Goal: Information Seeking & Learning: Learn about a topic

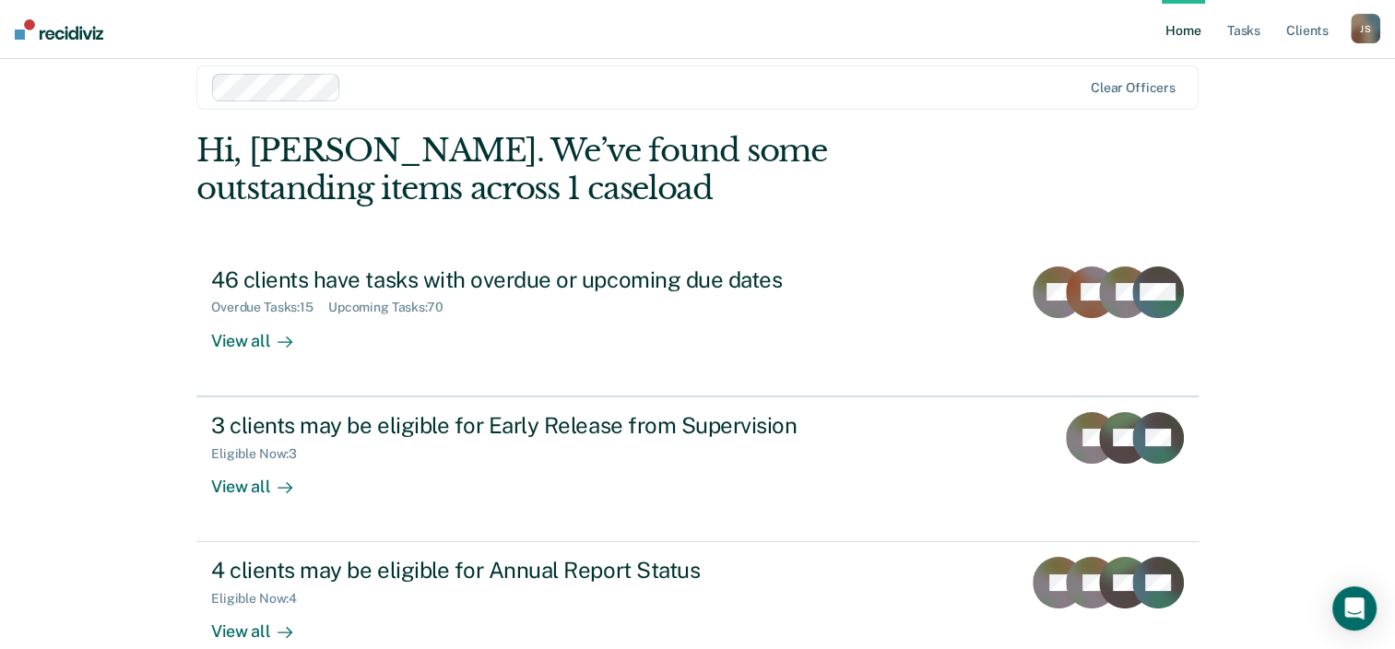
scroll to position [22, 0]
click at [1239, 38] on link "Tasks" at bounding box center [1243, 29] width 41 height 59
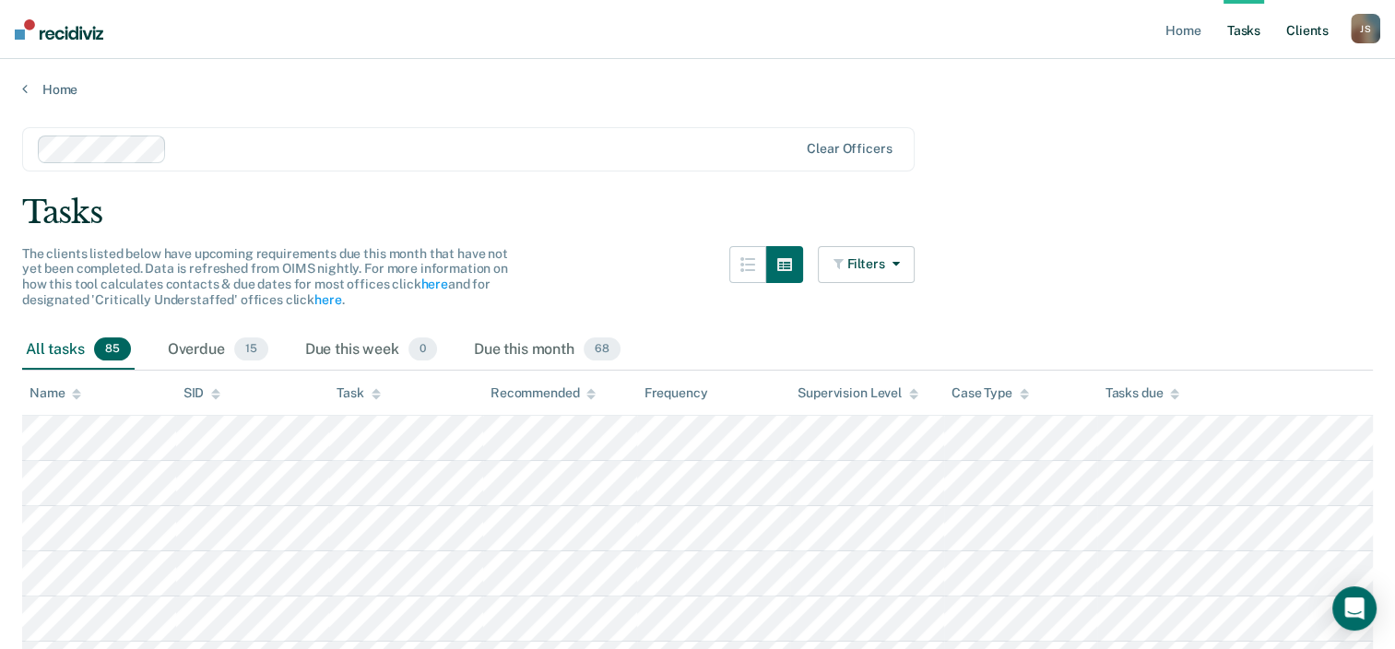
click at [1297, 34] on link "Client s" at bounding box center [1307, 29] width 50 height 59
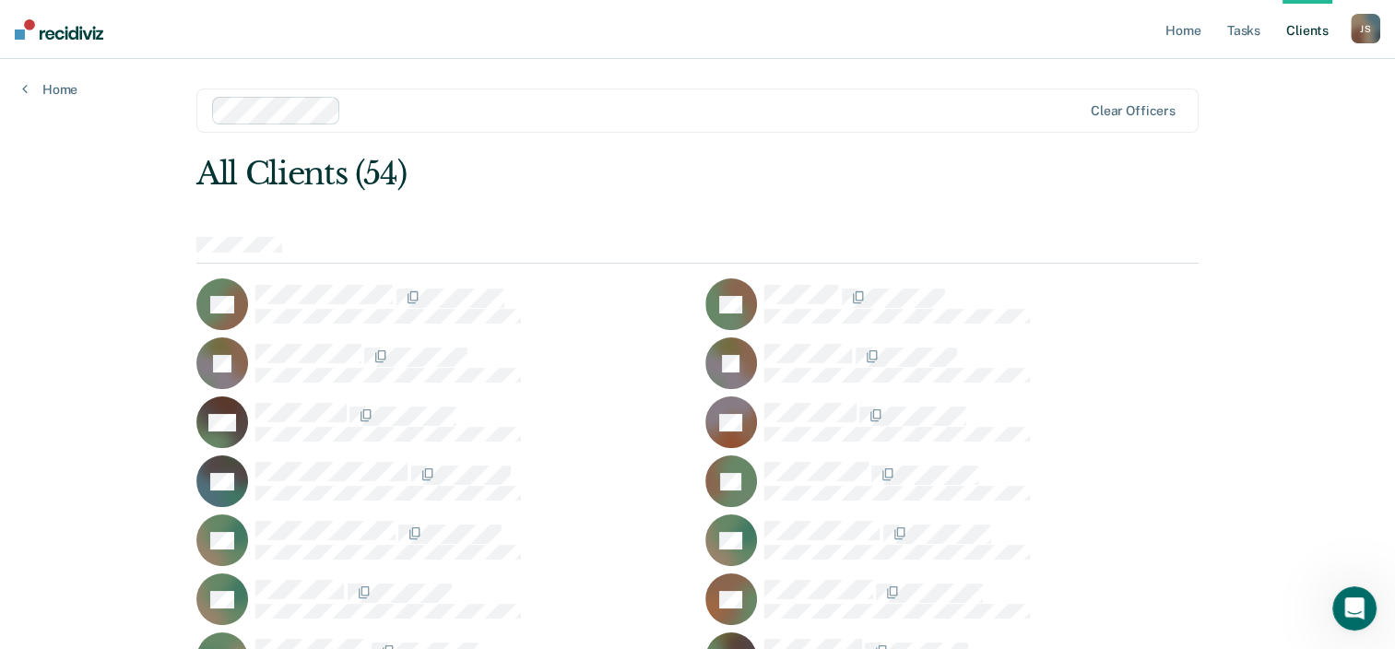
click at [1308, 25] on link "Client s" at bounding box center [1307, 29] width 50 height 59
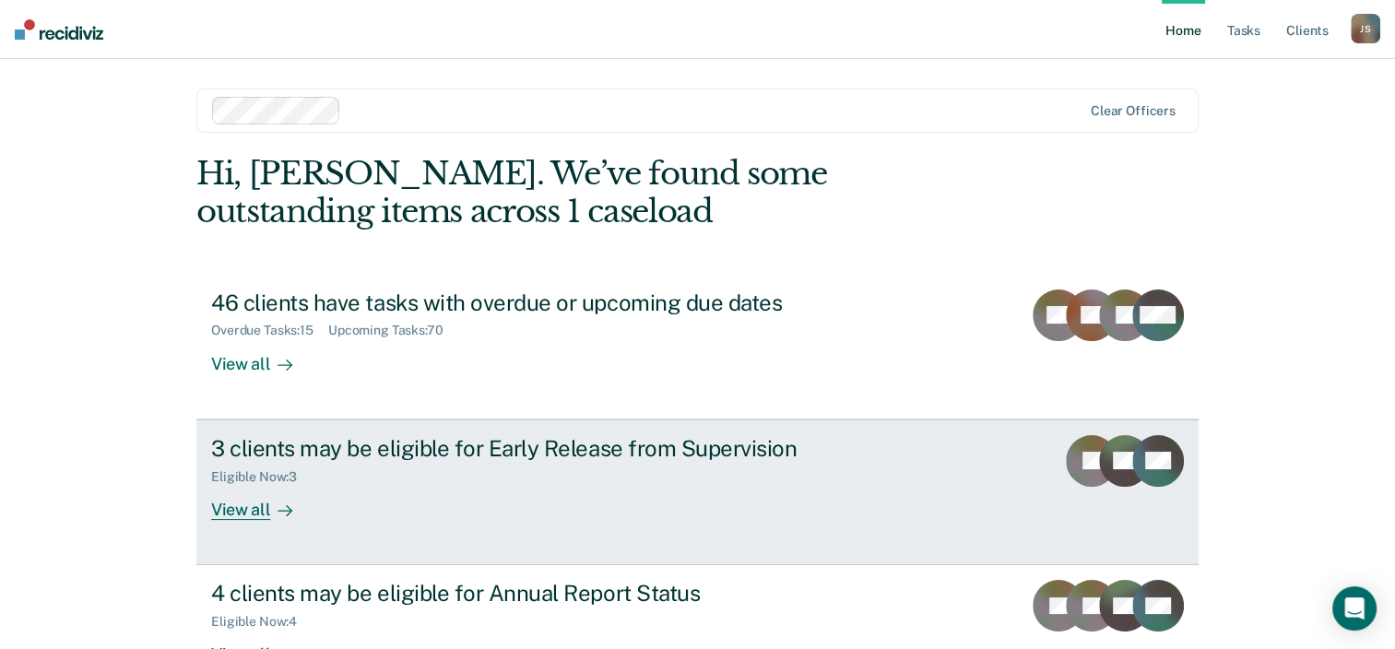
click at [490, 454] on div "3 clients may be eligible for Early Release from Supervision" at bounding box center [534, 448] width 647 height 27
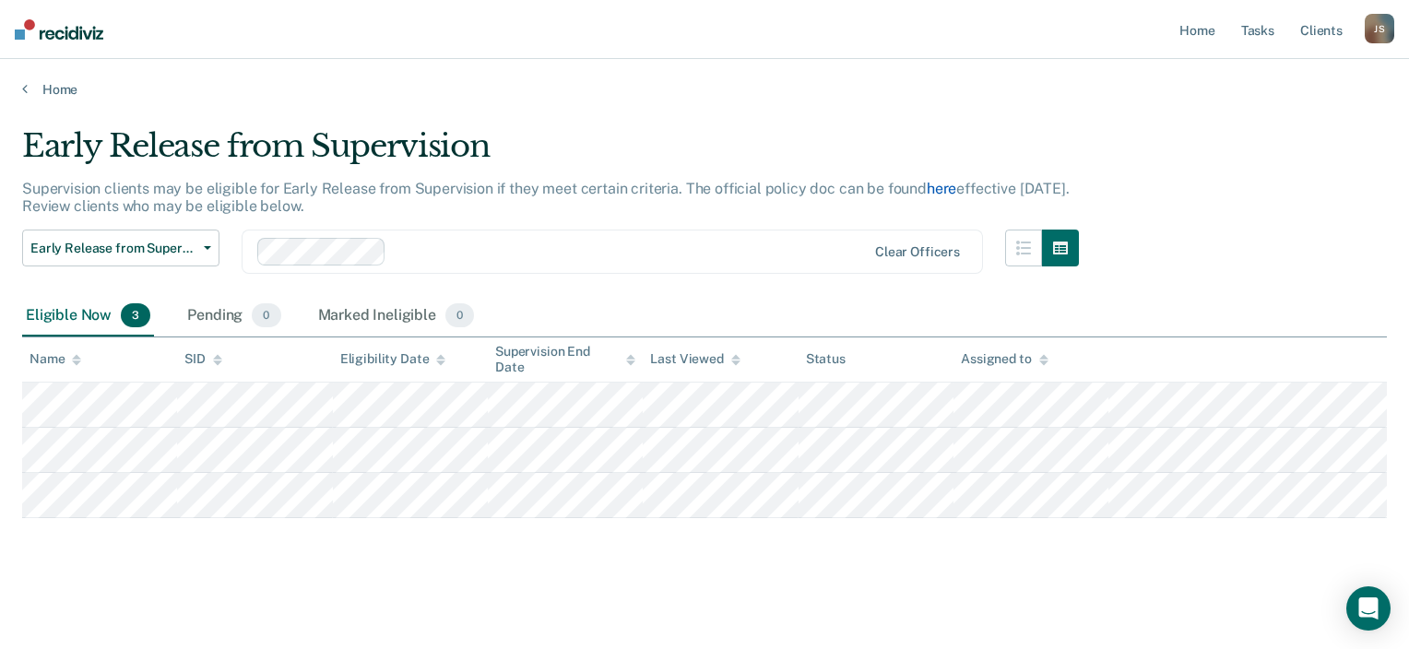
click at [933, 184] on link "here" at bounding box center [940, 189] width 29 height 18
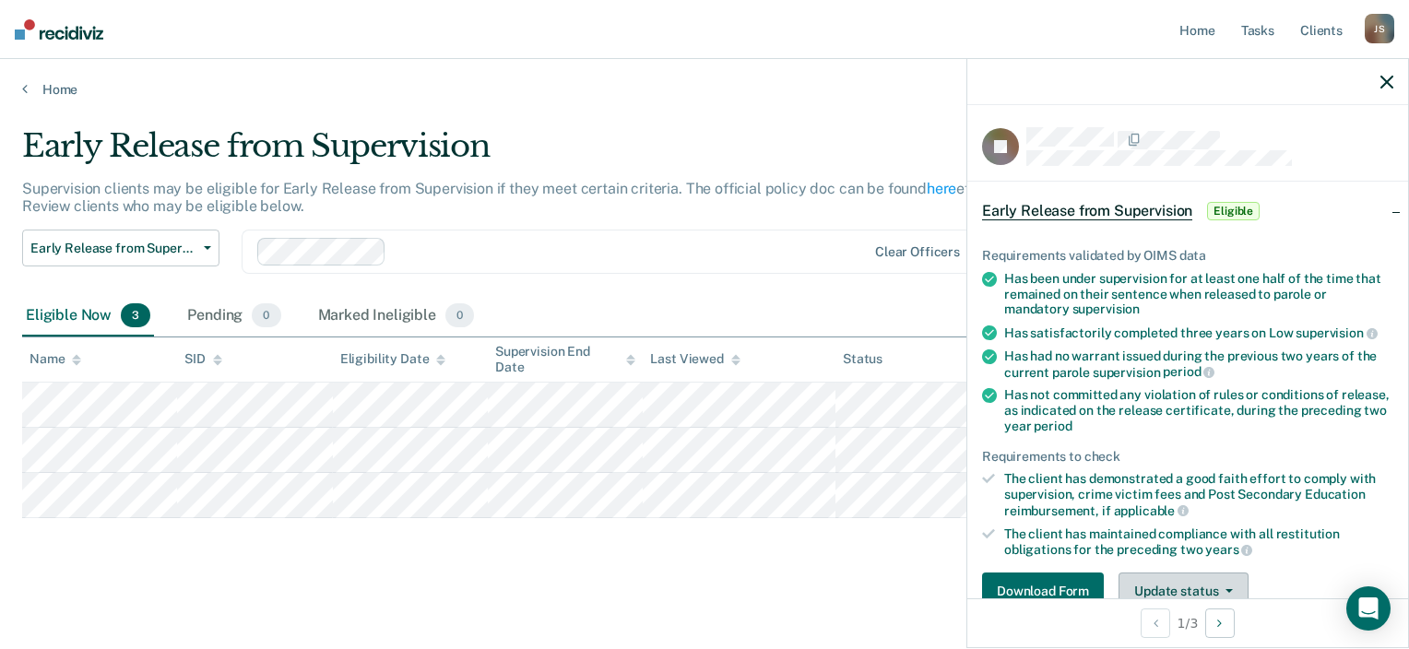
click at [1213, 592] on button "Update status" at bounding box center [1183, 590] width 130 height 37
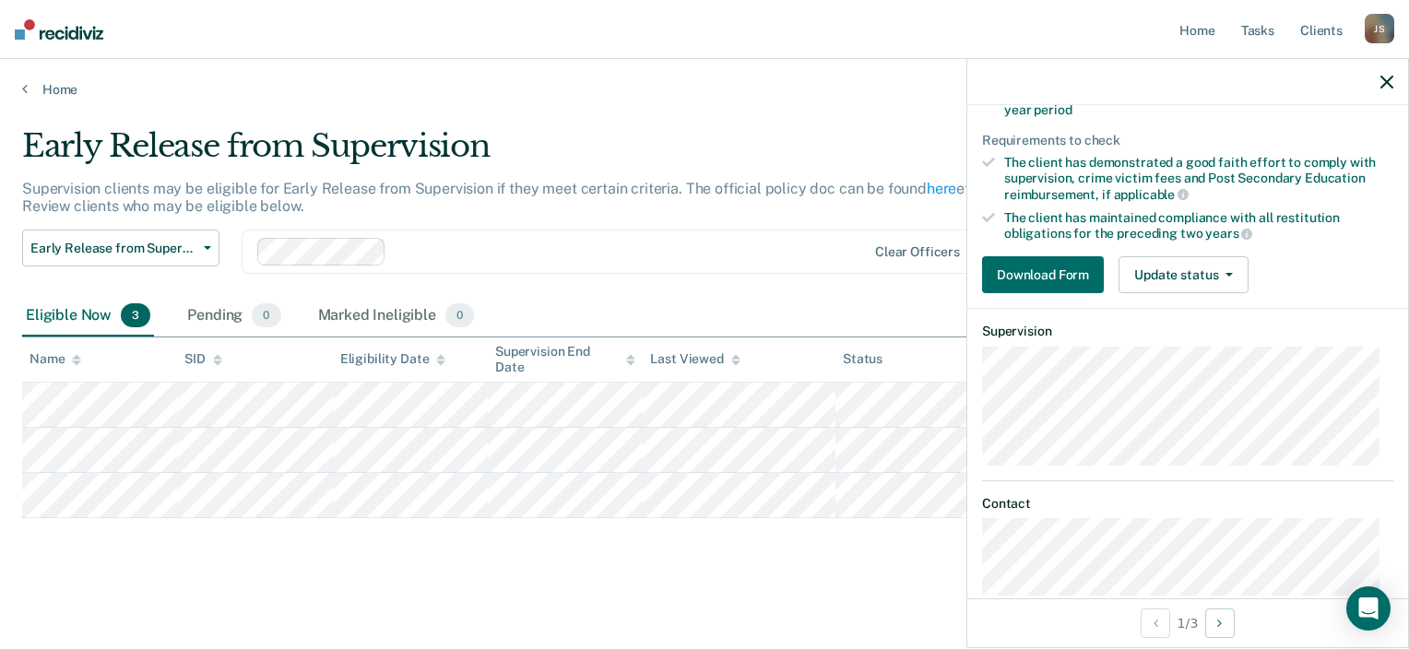
scroll to position [324, 0]
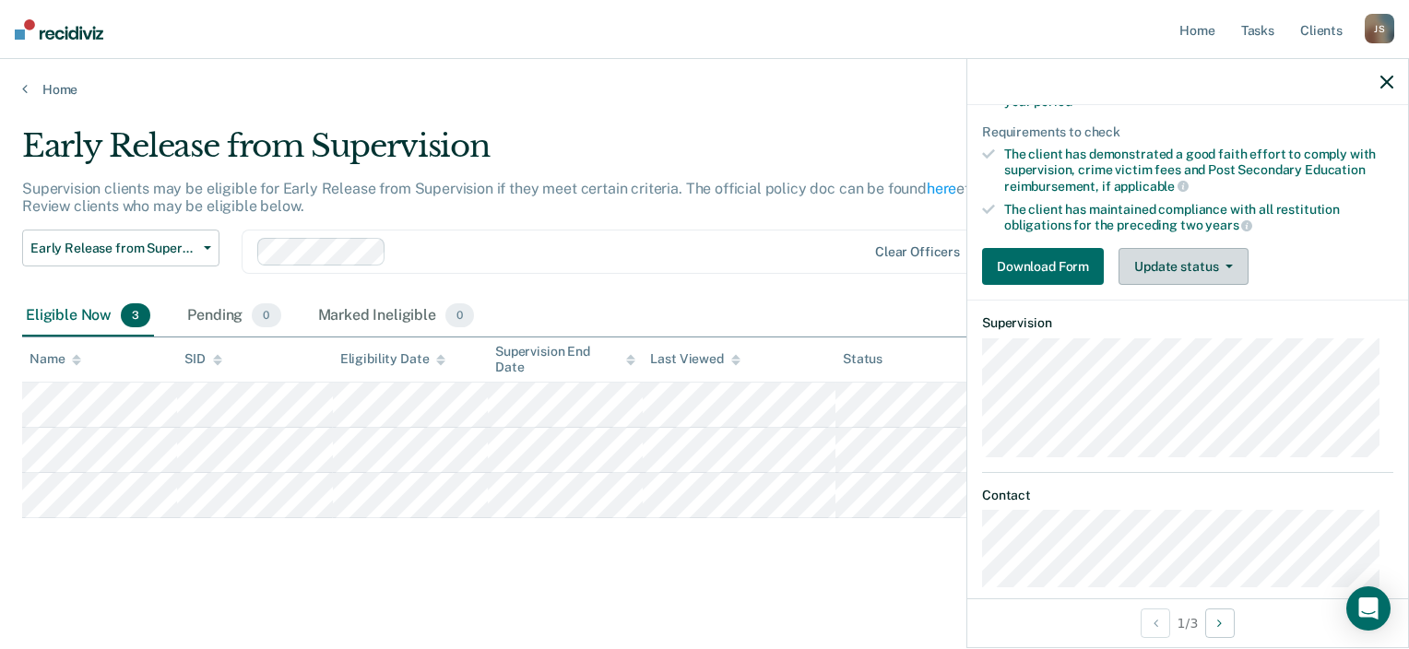
click at [1228, 265] on icon "button" at bounding box center [1228, 267] width 7 height 4
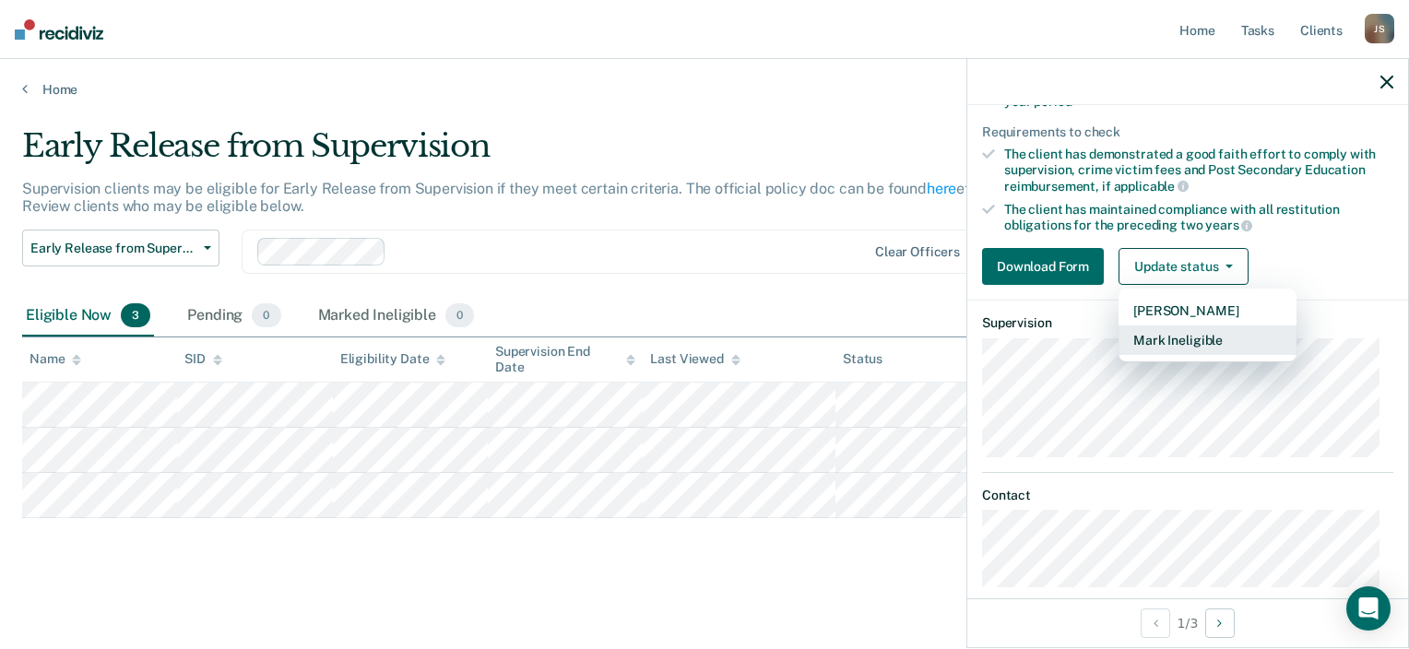
click at [1228, 325] on button "Mark Ineligible" at bounding box center [1207, 339] width 178 height 29
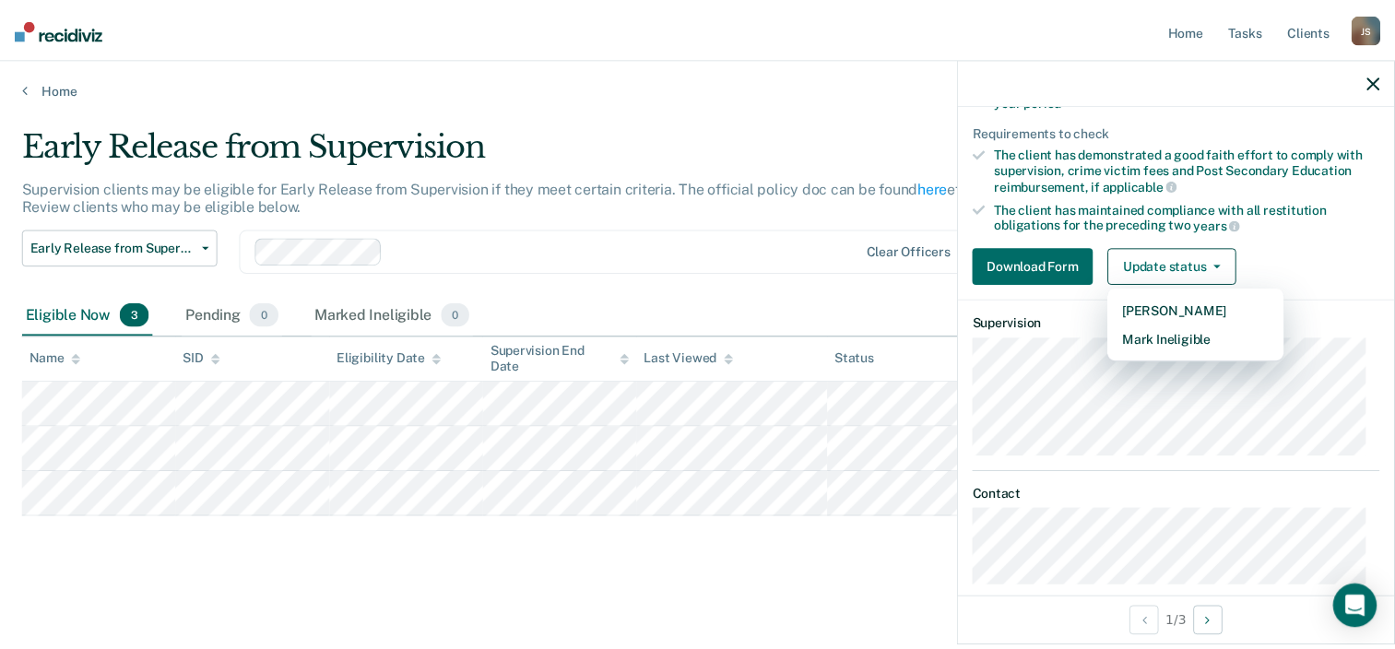
scroll to position [89, 0]
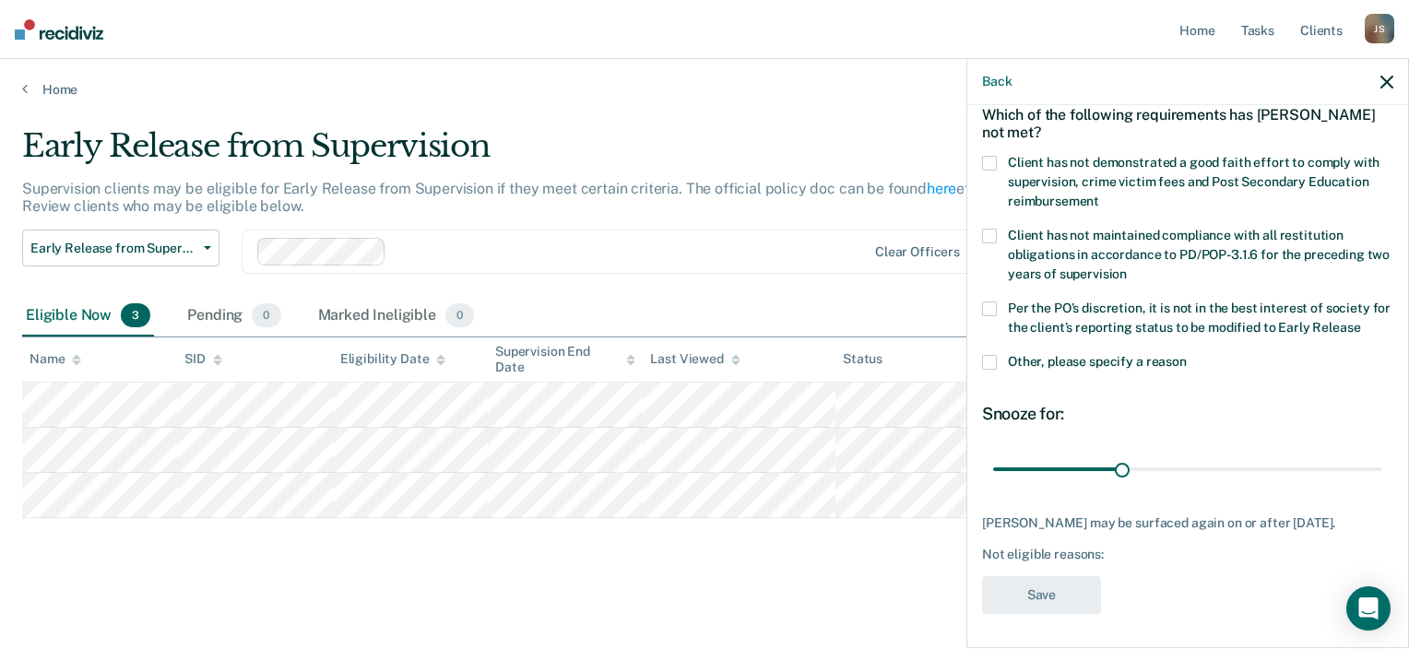
click at [758, 114] on main "Early Release from Supervision Supervision clients may be eligible for Early Re…" at bounding box center [704, 372] width 1409 height 548
click at [1388, 86] on icon "button" at bounding box center [1386, 82] width 13 height 13
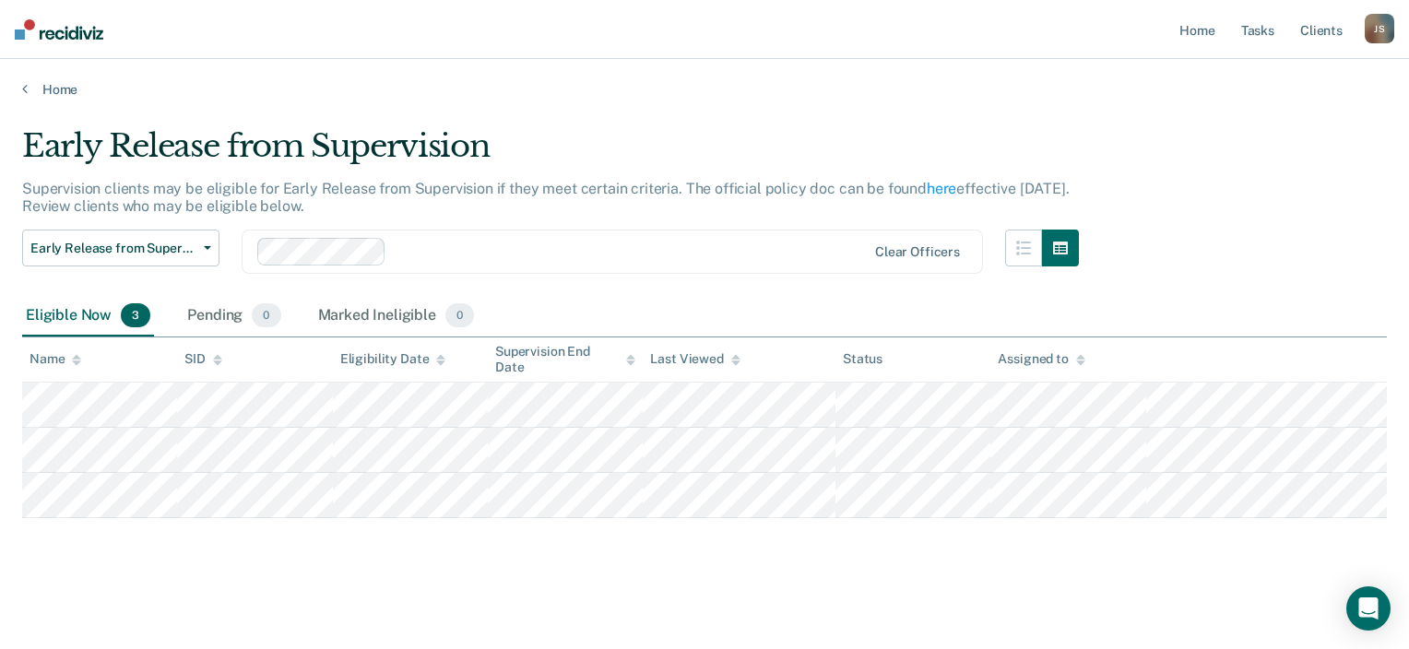
click at [832, 113] on main "Early Release from Supervision Supervision clients may be eligible for Early Re…" at bounding box center [704, 372] width 1409 height 548
click at [1261, 37] on link "Tasks" at bounding box center [1257, 29] width 41 height 59
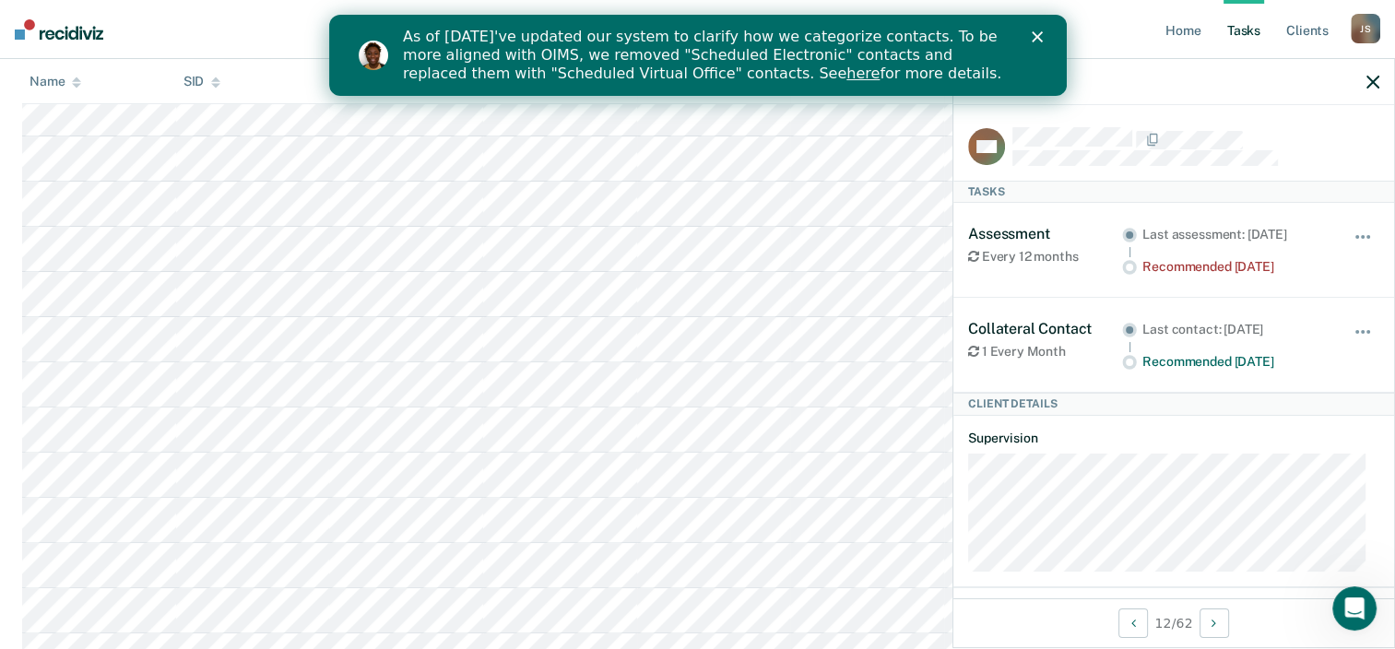
scroll to position [11, 0]
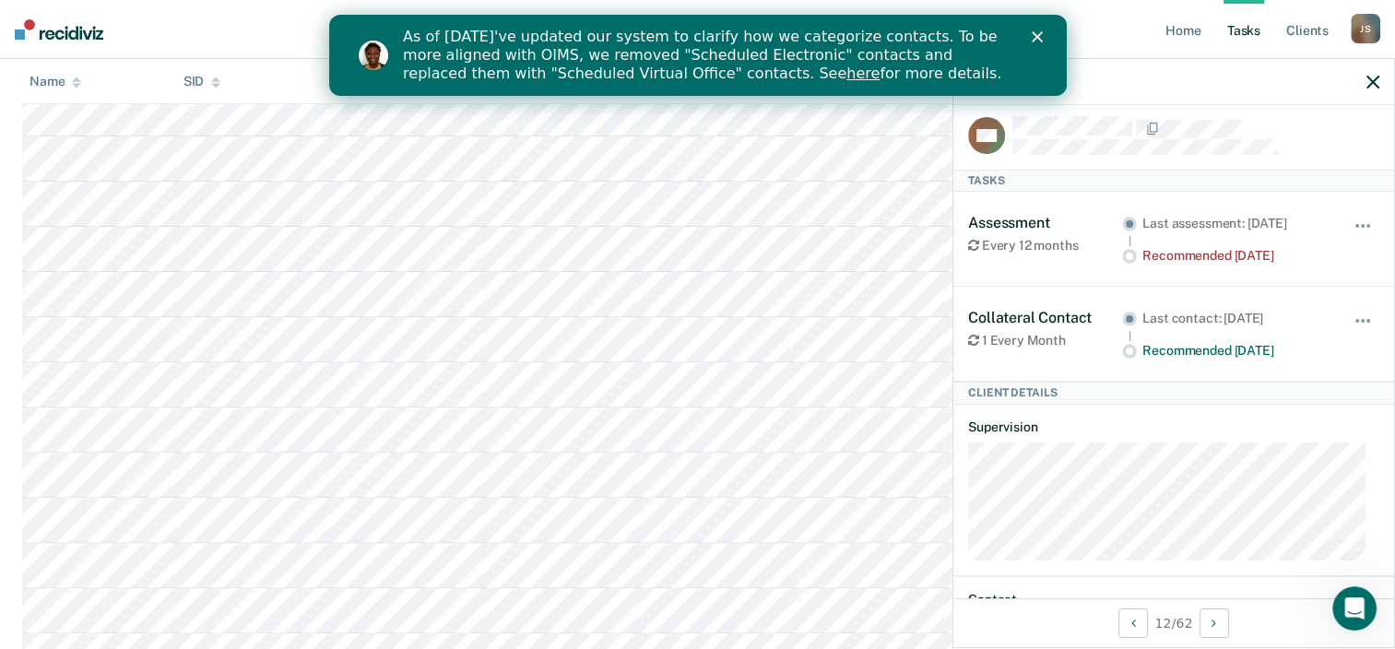
click at [1375, 81] on icon "button" at bounding box center [1372, 82] width 13 height 13
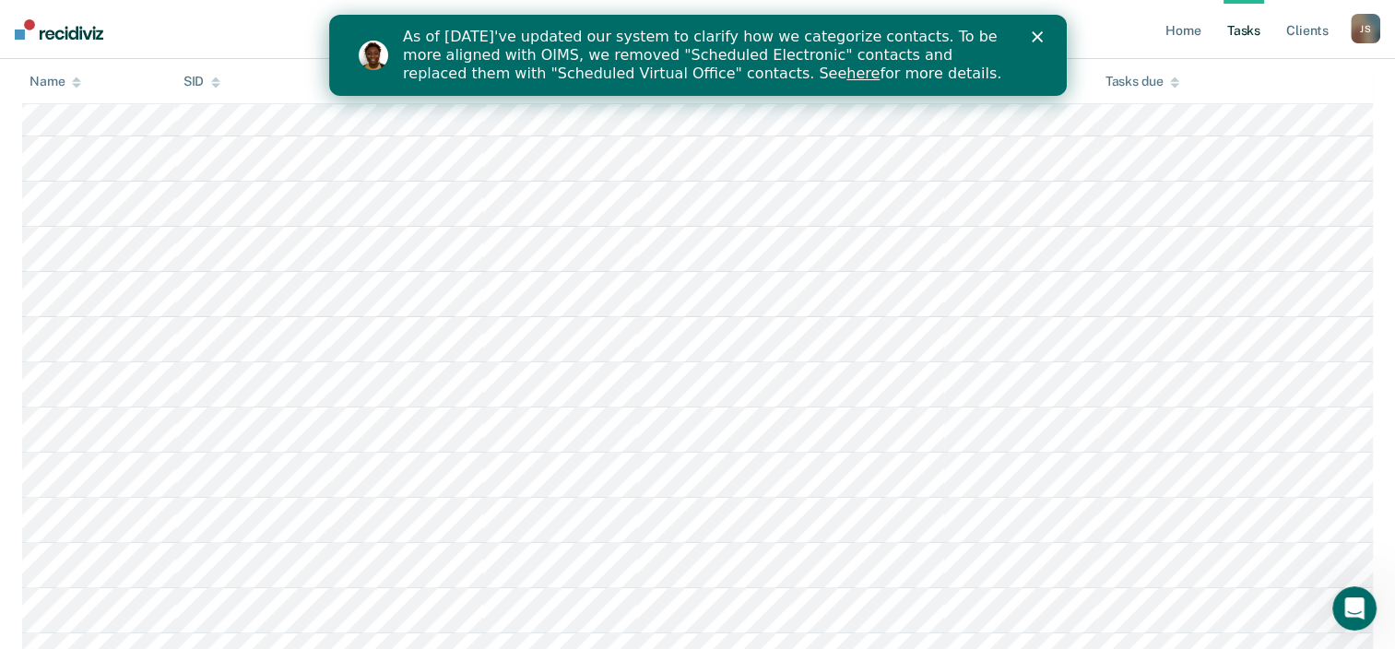
click at [1039, 39] on polygon "Close" at bounding box center [1036, 36] width 11 height 11
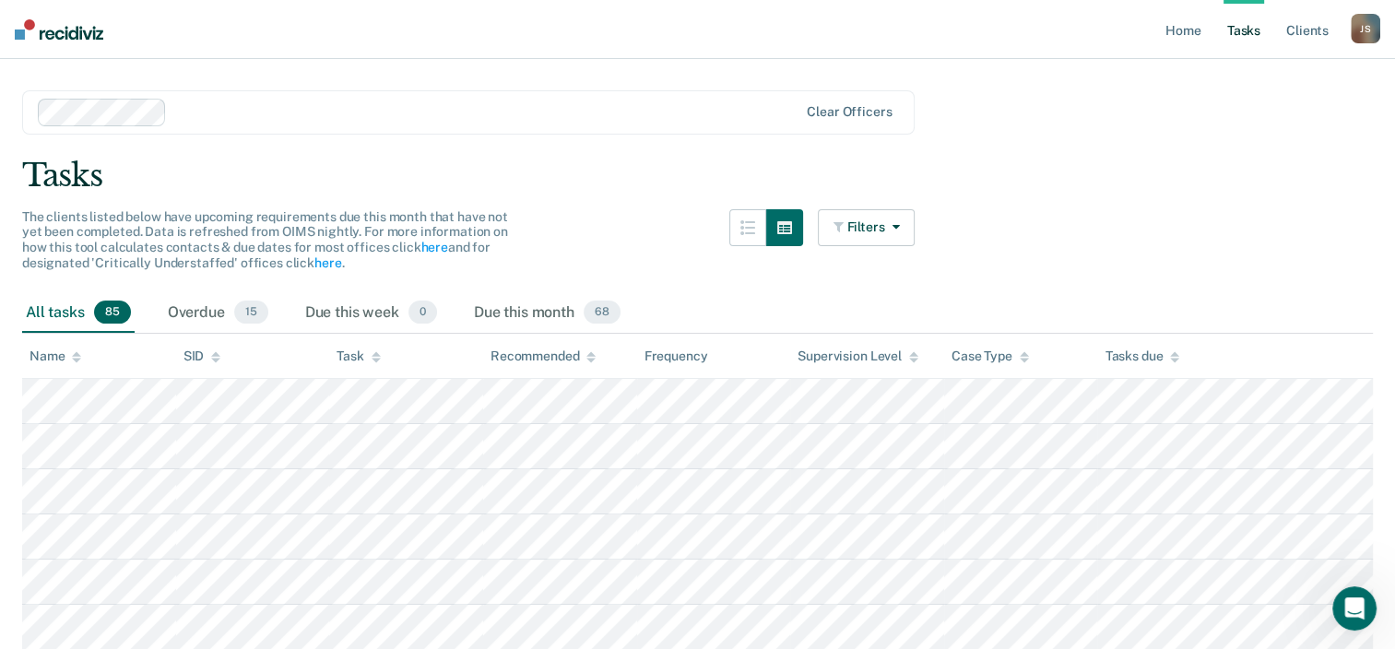
scroll to position [0, 0]
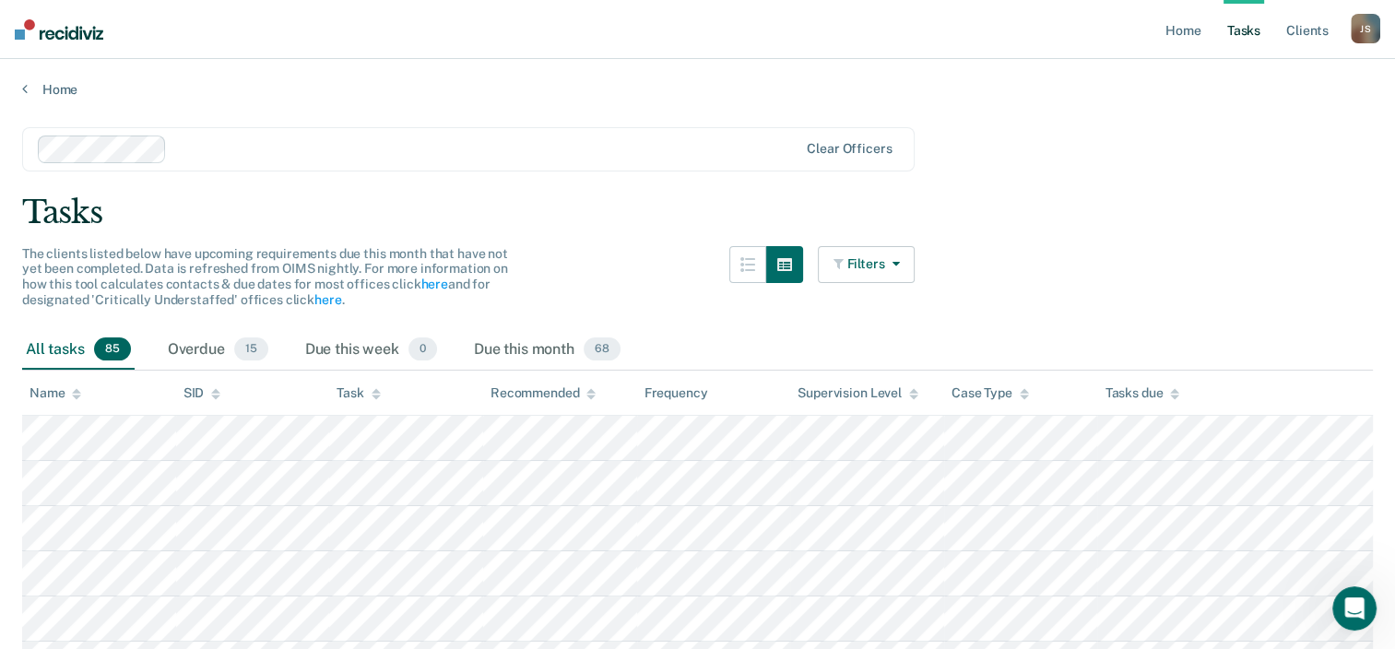
click at [847, 268] on icon "button" at bounding box center [840, 263] width 14 height 13
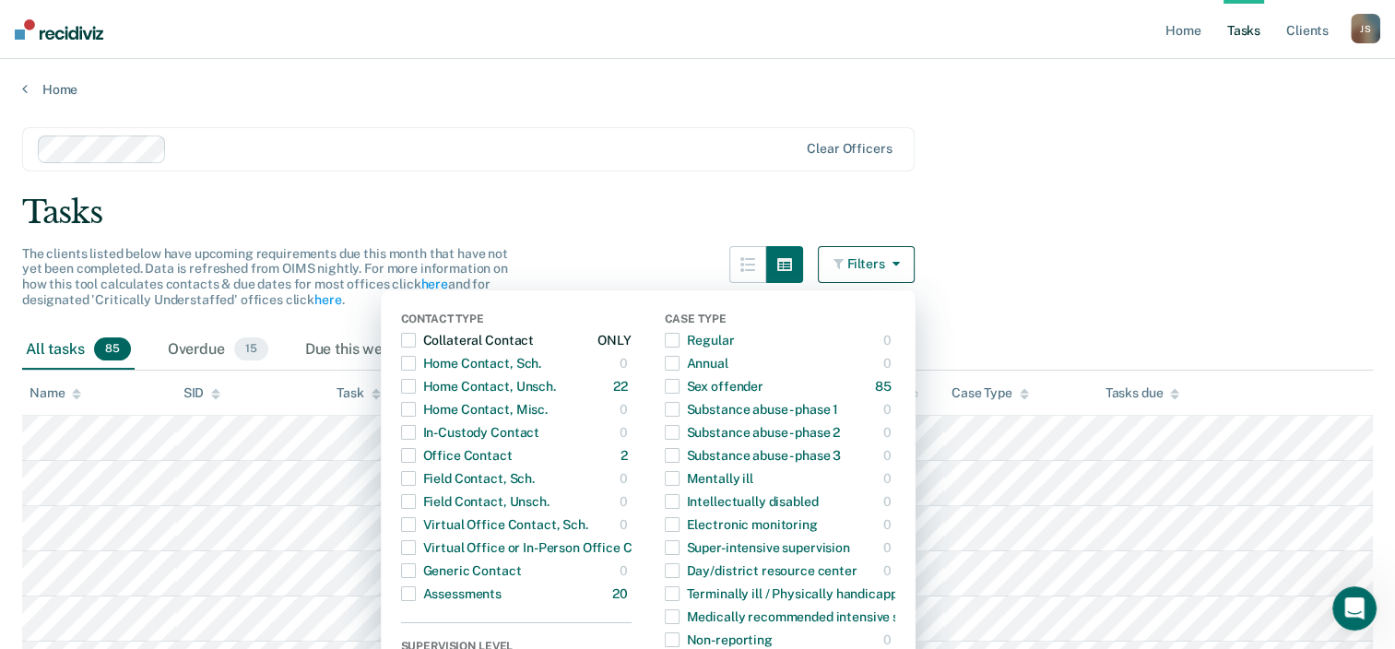
click at [416, 333] on span "button" at bounding box center [408, 340] width 15 height 15
click at [1182, 211] on div "Tasks" at bounding box center [697, 213] width 1351 height 38
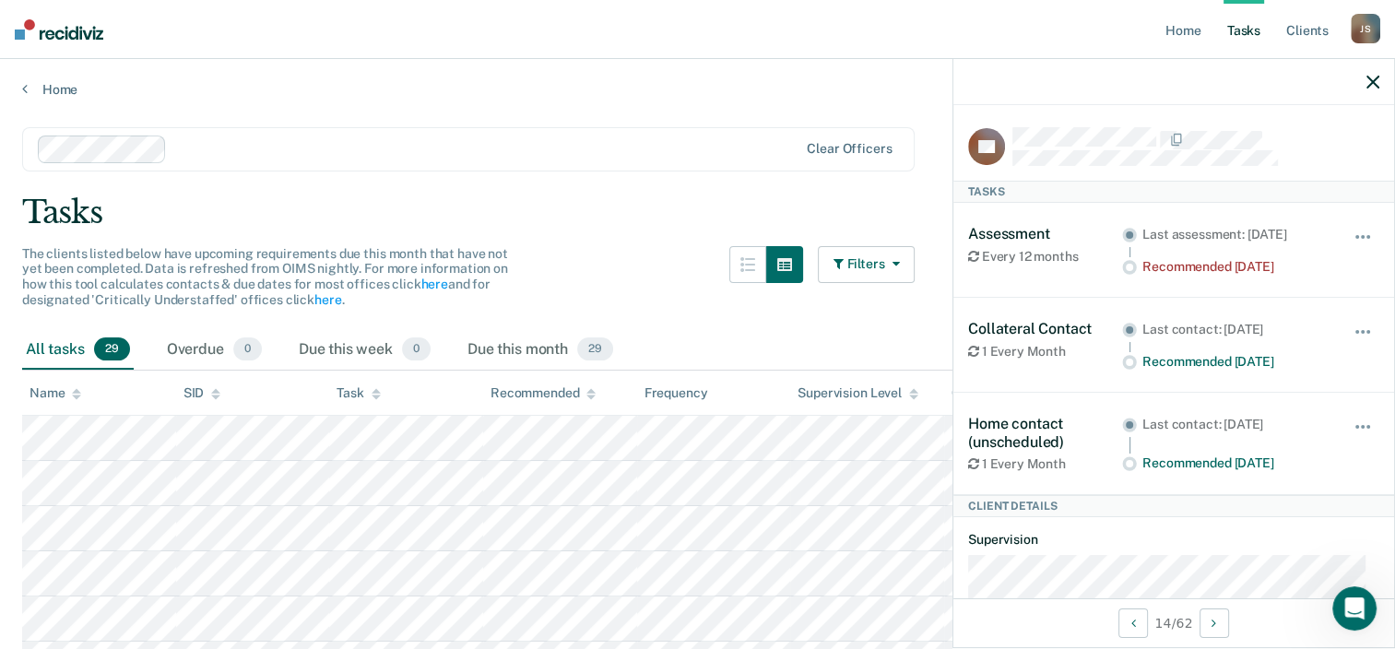
click at [903, 250] on button "Filters" at bounding box center [867, 264] width 98 height 37
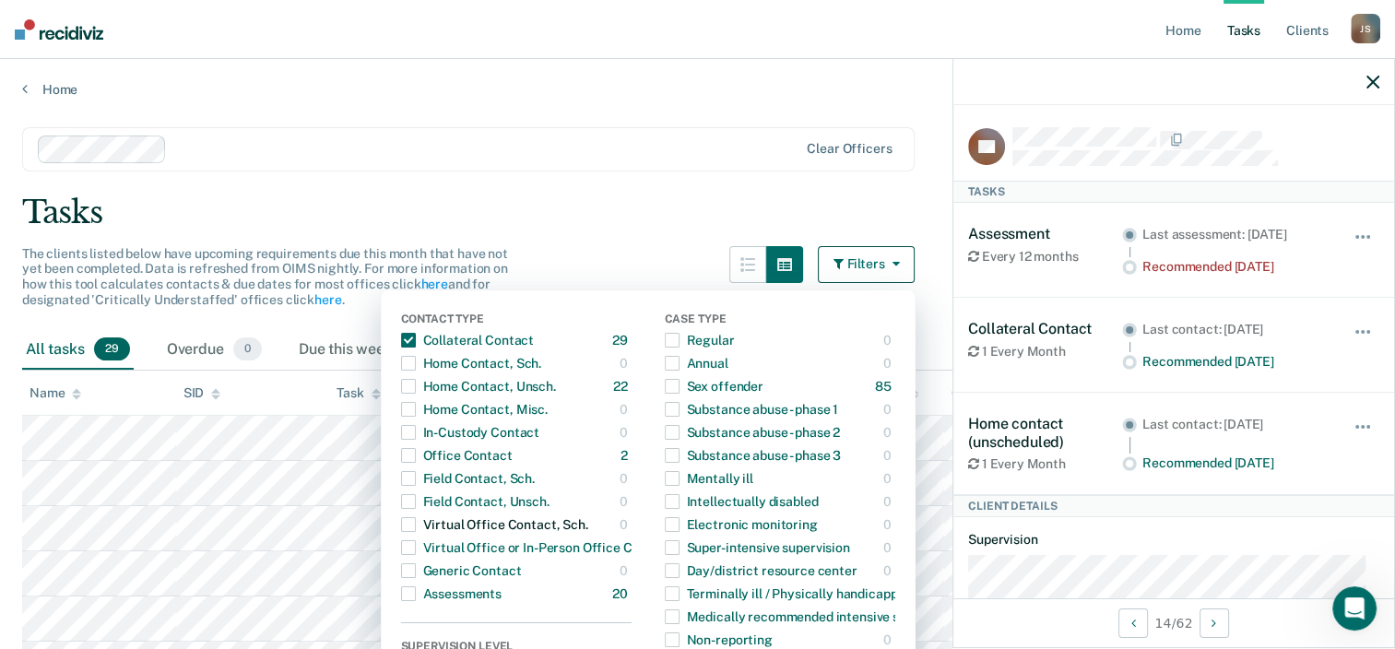
click at [519, 533] on div "Virtual Office Contact, Sch." at bounding box center [494, 524] width 187 height 29
click at [509, 329] on div "Collateral Contact" at bounding box center [467, 339] width 133 height 29
click at [671, 207] on div "Tasks" at bounding box center [697, 213] width 1351 height 38
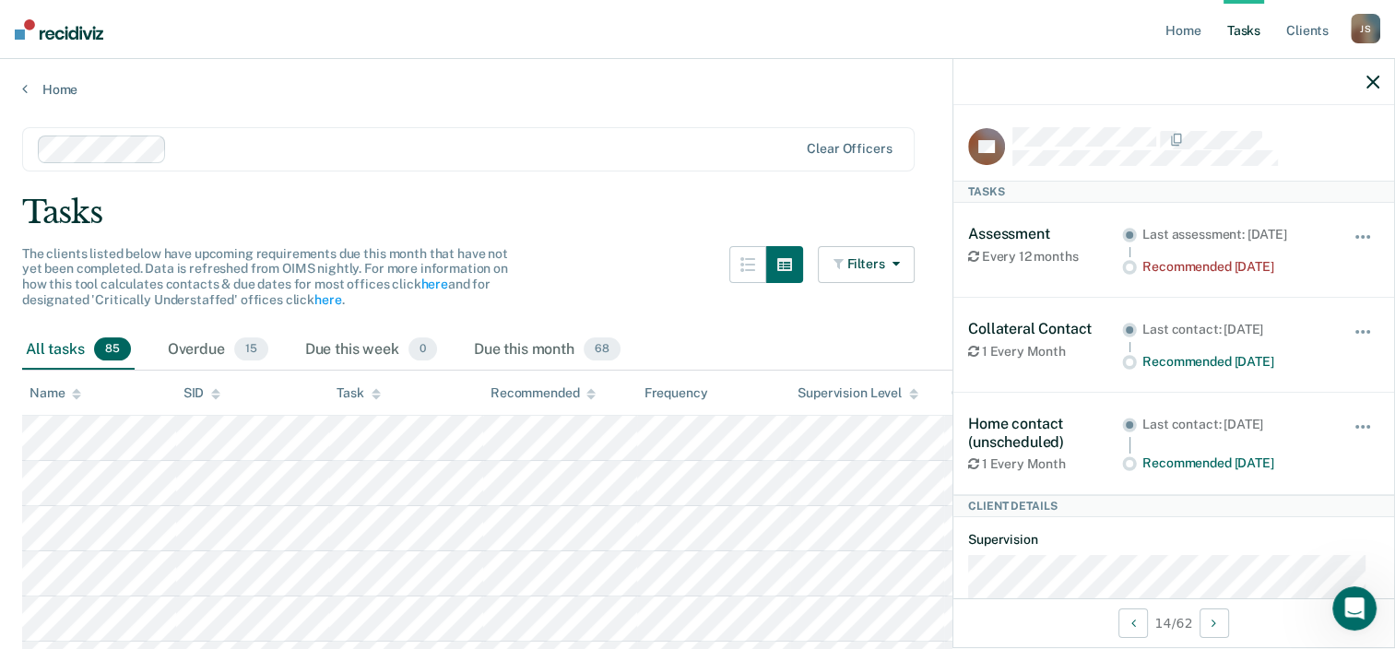
click at [1363, 77] on div at bounding box center [1173, 82] width 441 height 46
click at [1370, 77] on icon "button" at bounding box center [1372, 82] width 13 height 13
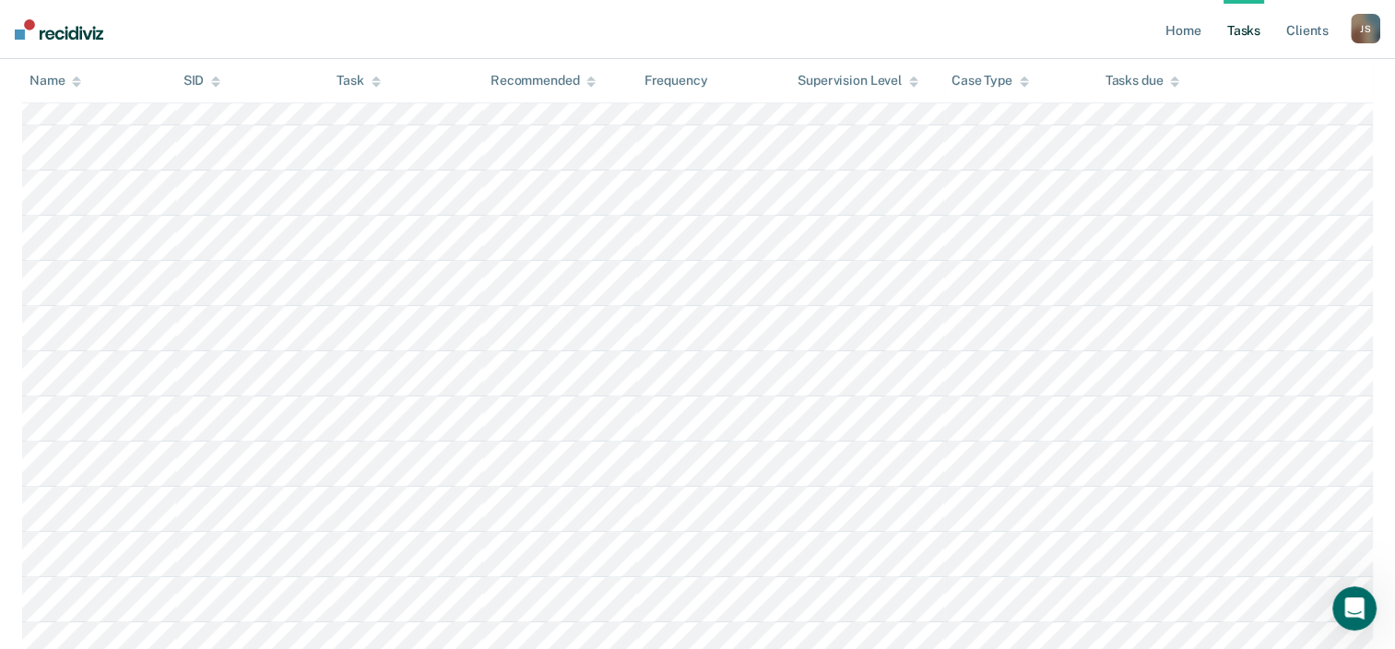
scroll to position [1047, 0]
click at [70, 77] on div "Name" at bounding box center [55, 82] width 52 height 16
click at [73, 77] on icon at bounding box center [76, 82] width 9 height 12
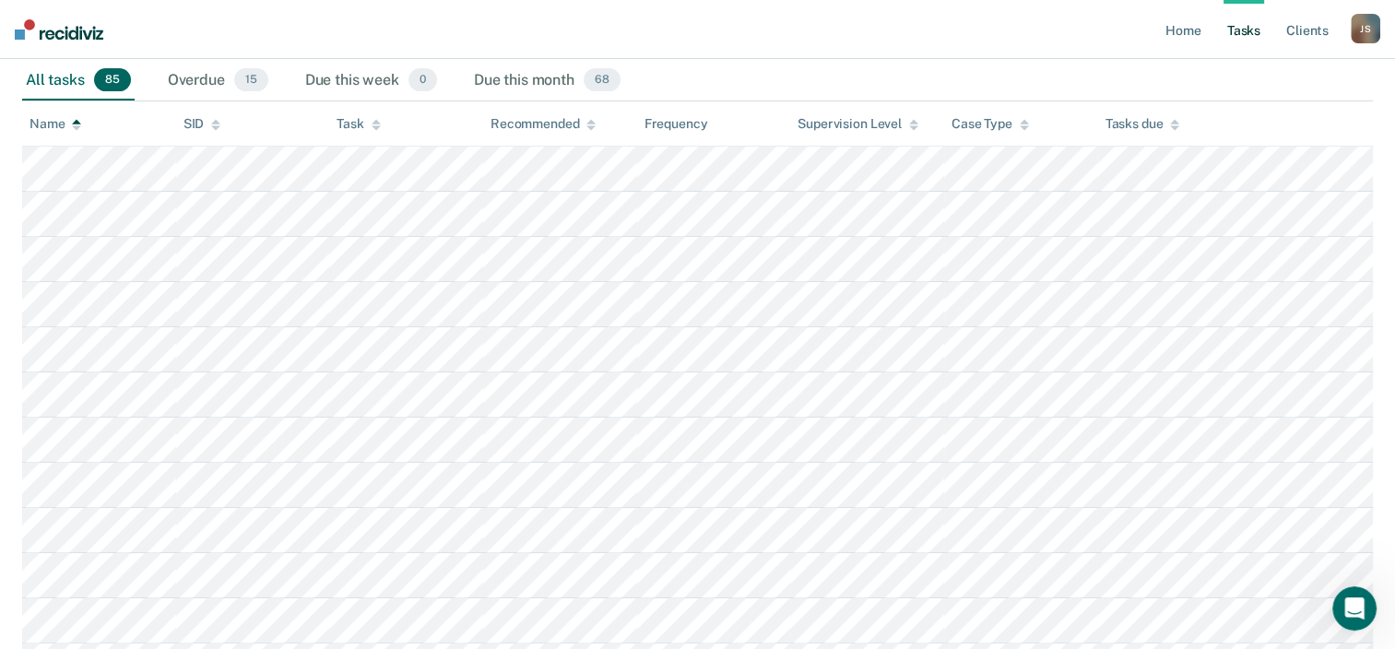
click at [77, 119] on icon at bounding box center [76, 125] width 9 height 12
click at [77, 119] on icon at bounding box center [76, 121] width 9 height 5
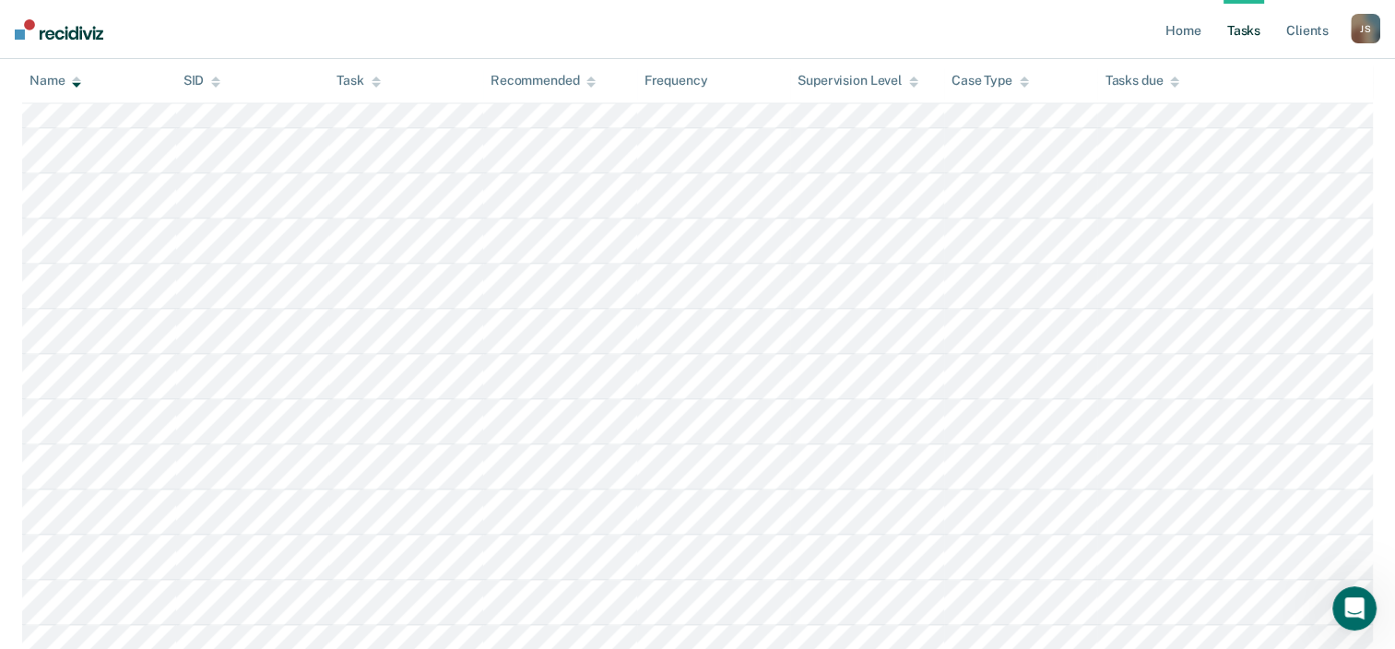
scroll to position [2656, 0]
click at [1311, 26] on link "Client s" at bounding box center [1307, 29] width 50 height 59
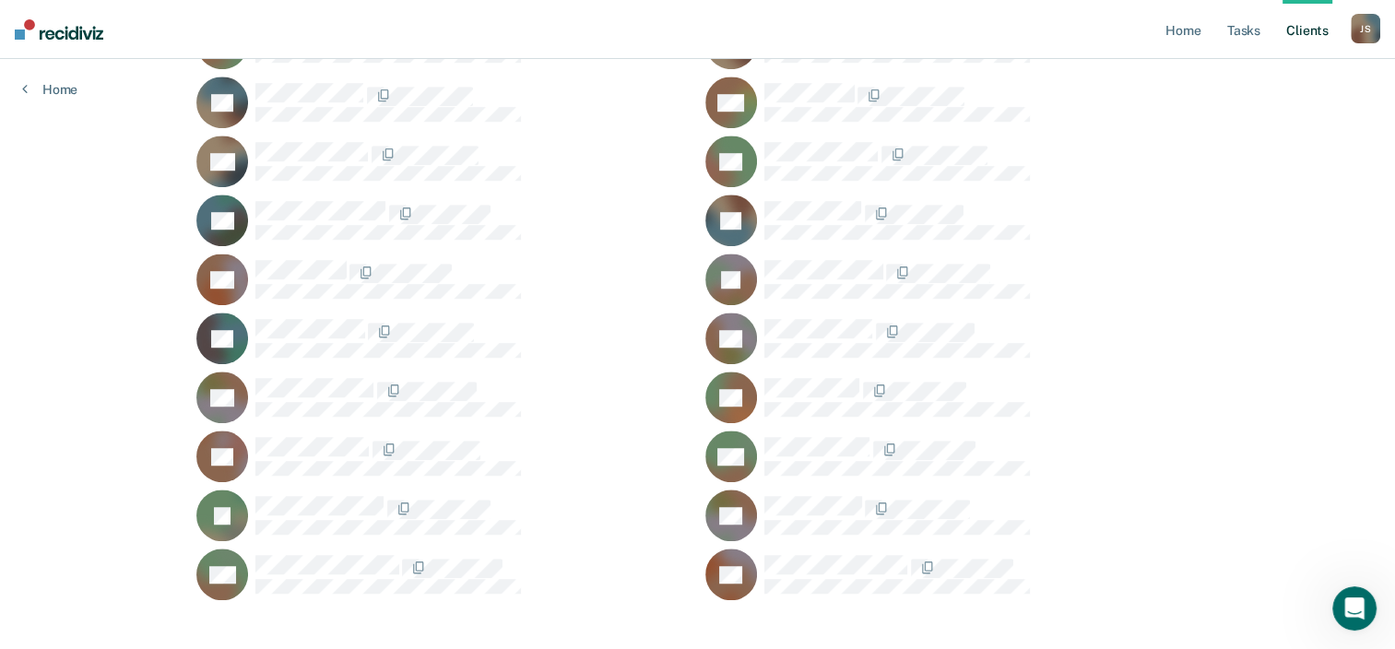
scroll to position [1285, 0]
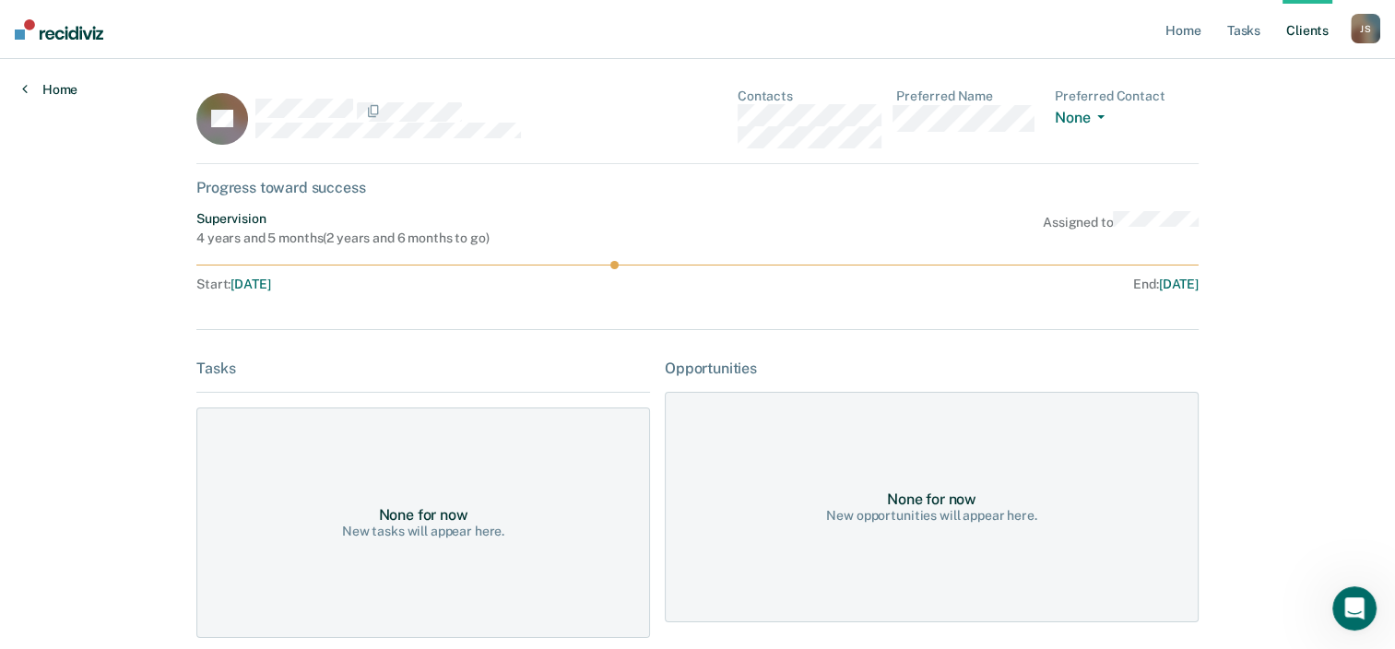
click at [25, 88] on icon at bounding box center [25, 88] width 6 height 15
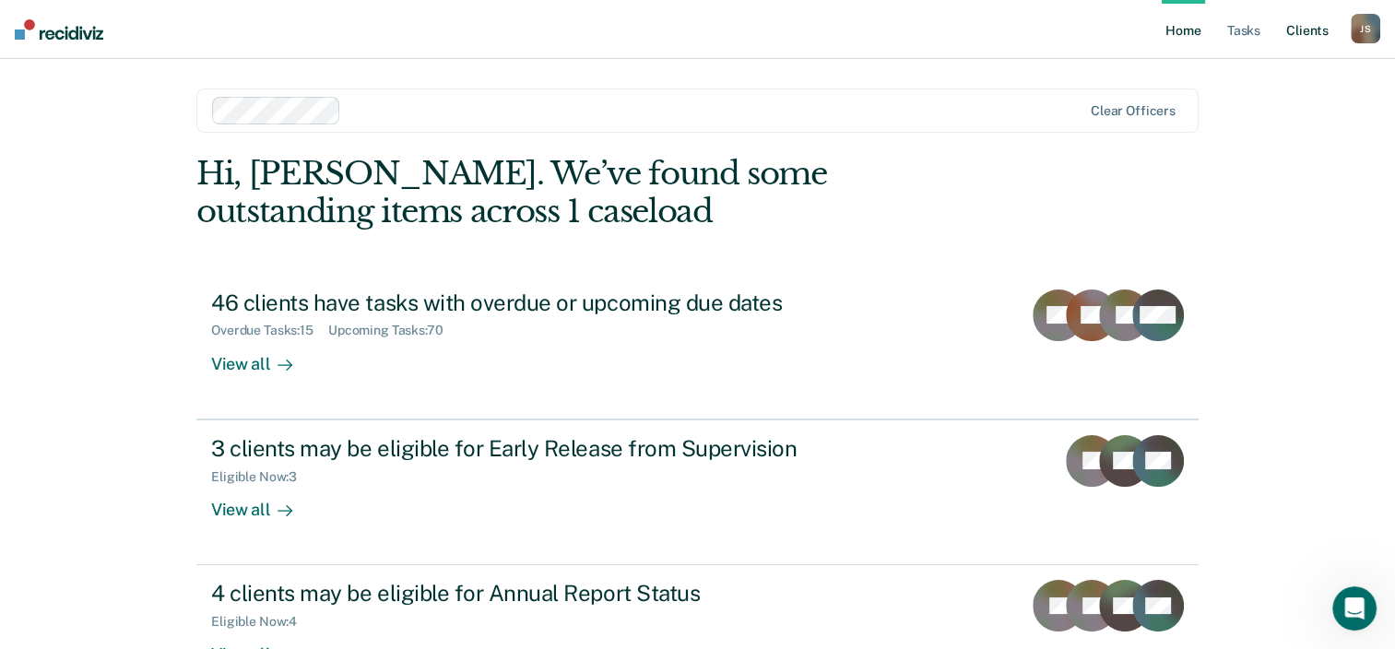
click at [1296, 35] on link "Client s" at bounding box center [1307, 29] width 50 height 59
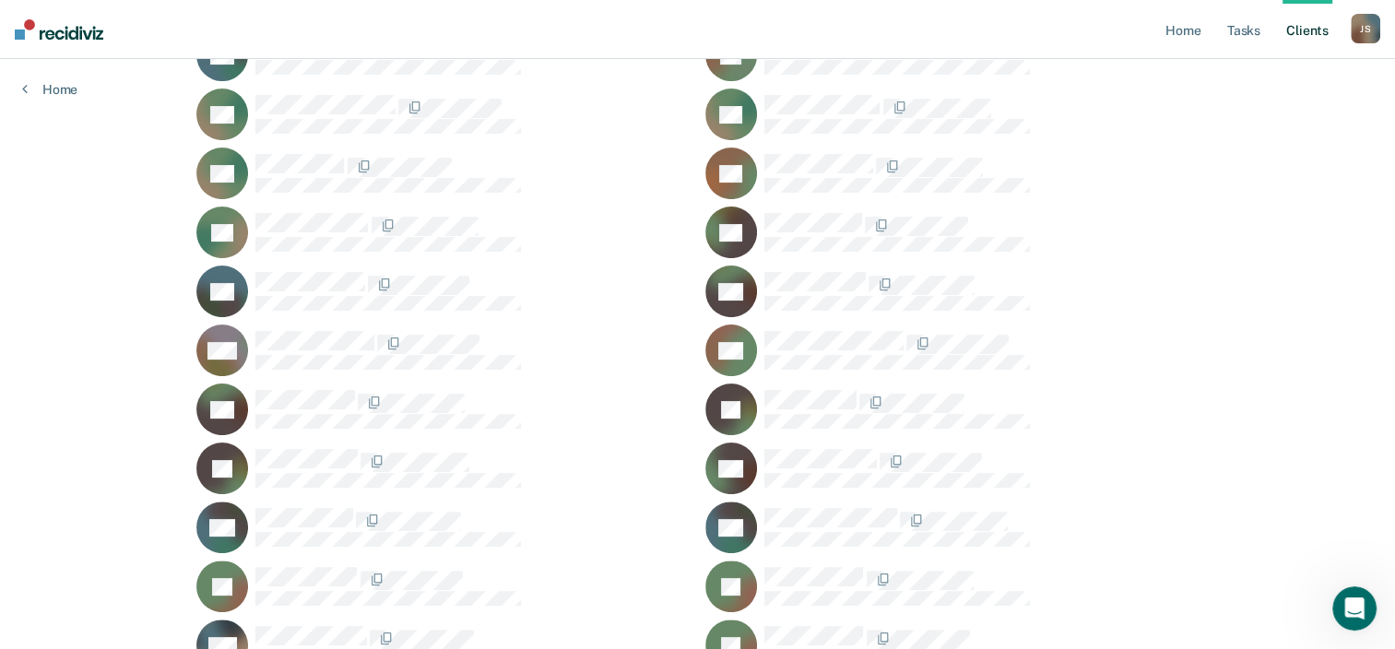
scroll to position [428, 0]
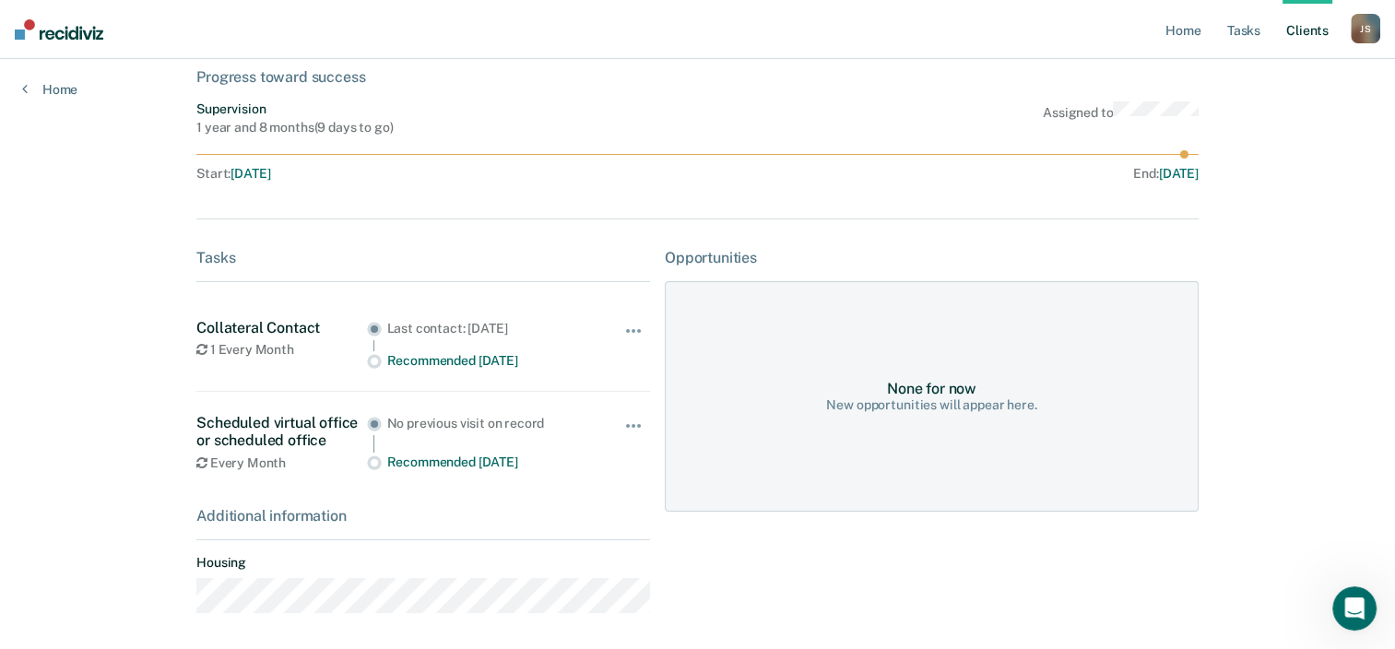
scroll to position [124, 0]
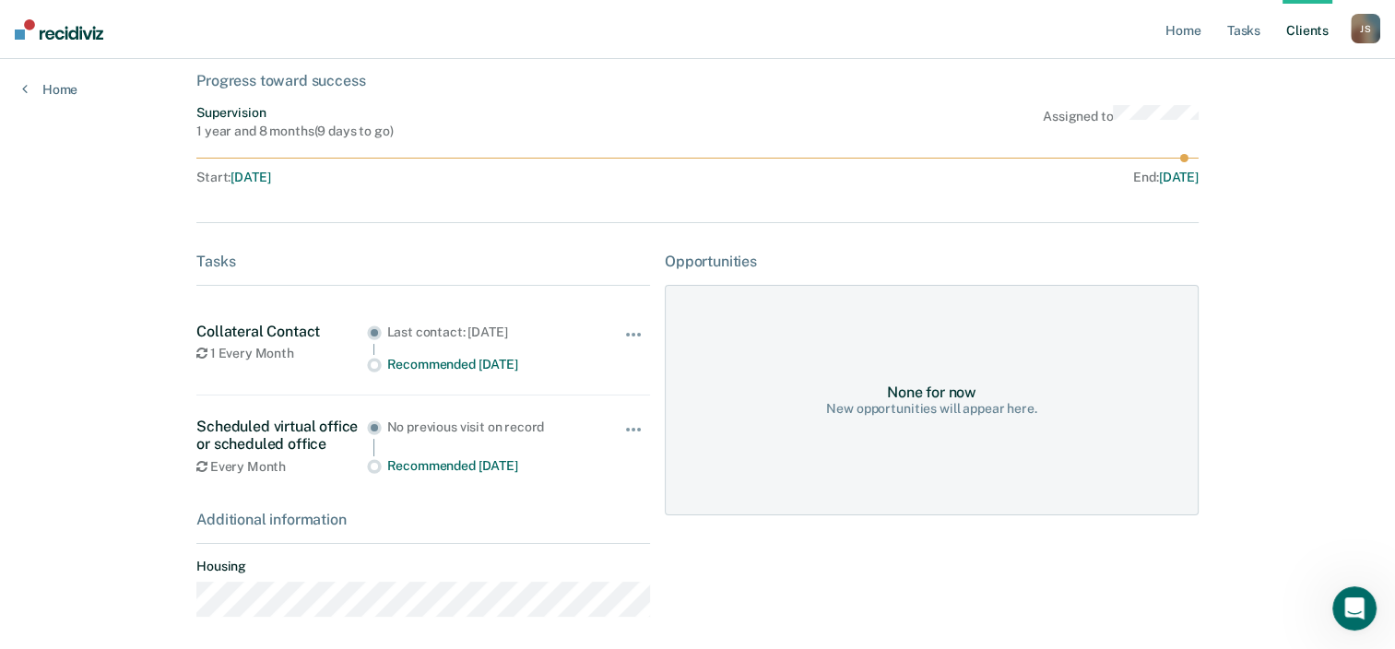
click at [1279, 397] on div "Home Tasks Client s [PERSON_NAME] [PERSON_NAME] Profile How it works Log Out Ho…" at bounding box center [697, 302] width 1395 height 852
click at [1259, 366] on div "Home Tasks Client s [PERSON_NAME] [PERSON_NAME] Profile How it works Log Out Ho…" at bounding box center [697, 302] width 1395 height 852
click at [1270, 373] on div "Home Tasks Client s [PERSON_NAME] [PERSON_NAME] Profile How it works Log Out Ho…" at bounding box center [697, 302] width 1395 height 852
click at [1361, 596] on icon "Open Intercom Messenger" at bounding box center [1352, 606] width 30 height 30
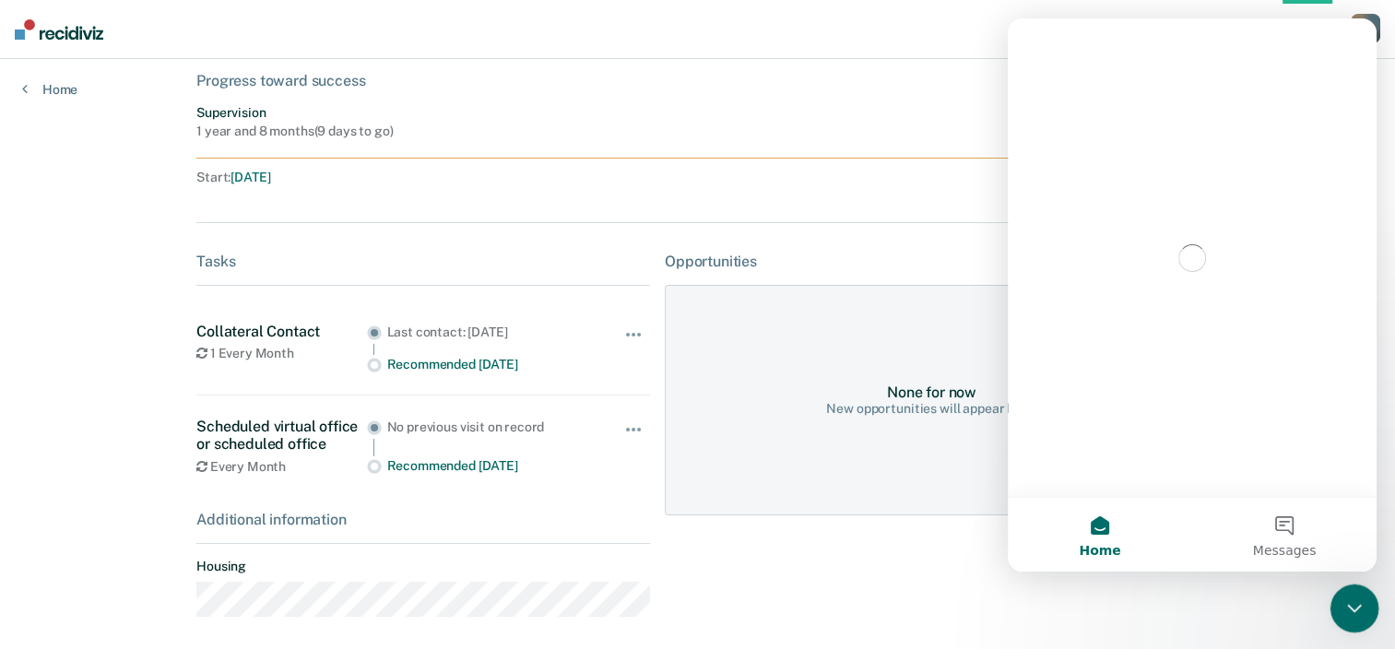
scroll to position [0, 0]
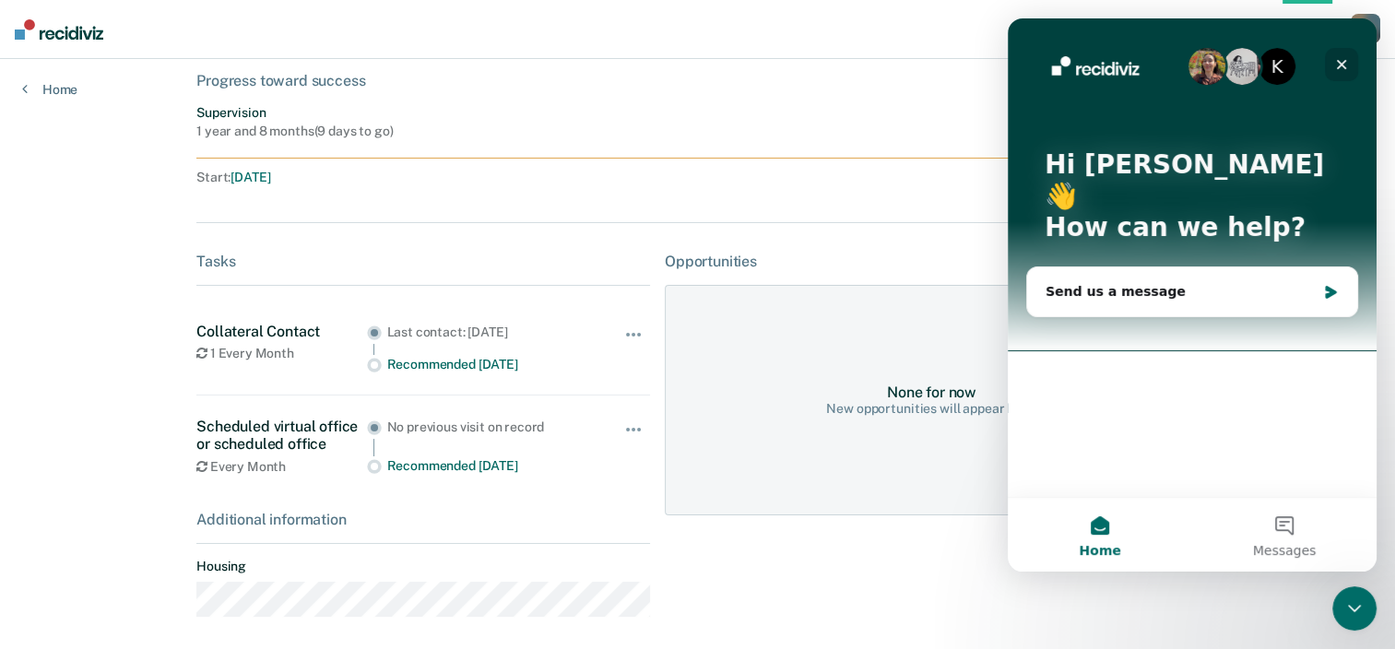
click at [1342, 66] on icon "Close" at bounding box center [1341, 64] width 15 height 15
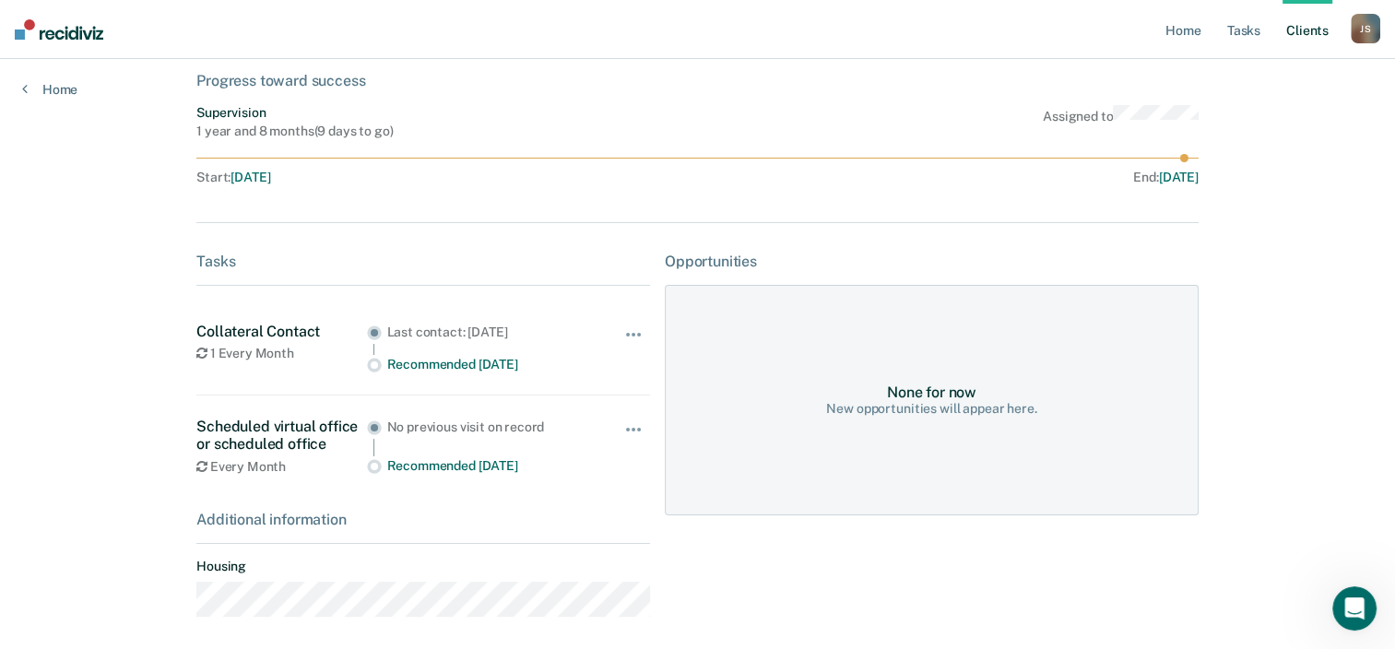
click at [1358, 211] on div "Home Tasks Client s [PERSON_NAME] [PERSON_NAME] Profile How it works Log Out Ho…" at bounding box center [697, 302] width 1395 height 852
click at [1291, 29] on link "Client s" at bounding box center [1307, 29] width 50 height 59
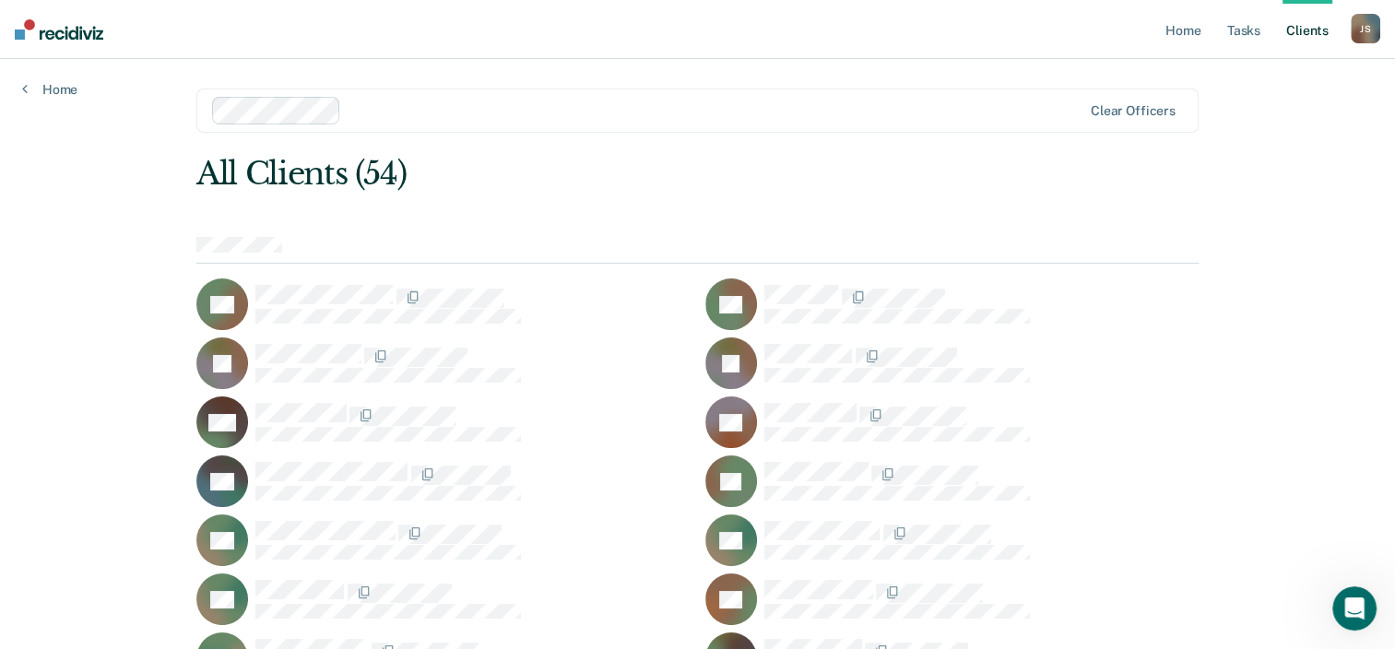
drag, startPoint x: 1361, startPoint y: 0, endPoint x: 670, endPoint y: 56, distance: 692.8
drag, startPoint x: 1154, startPoint y: 0, endPoint x: 563, endPoint y: 44, distance: 592.6
click at [563, 44] on nav "Home Tasks Client s [PERSON_NAME] [PERSON_NAME] Profile How it works Log Out" at bounding box center [697, 29] width 1395 height 59
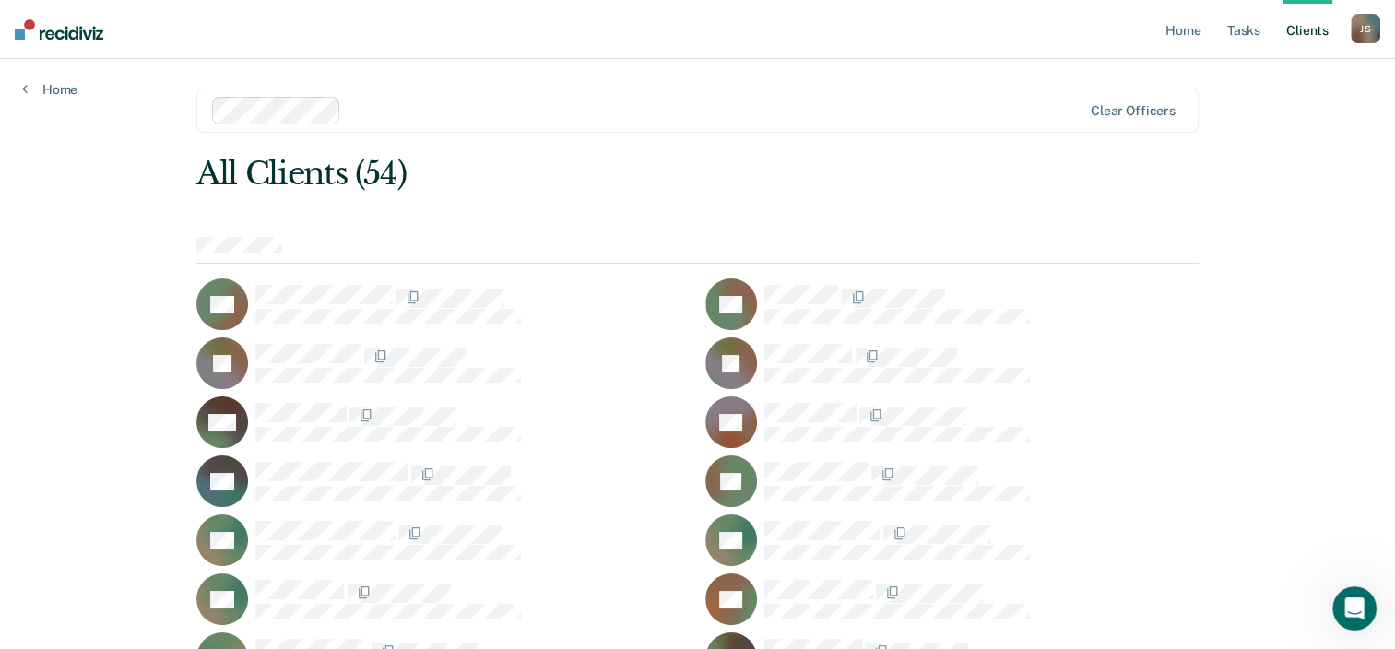
click at [758, 188] on div "All Clients (54)" at bounding box center [596, 174] width 801 height 38
click at [1193, 41] on link "Home" at bounding box center [1183, 29] width 42 height 59
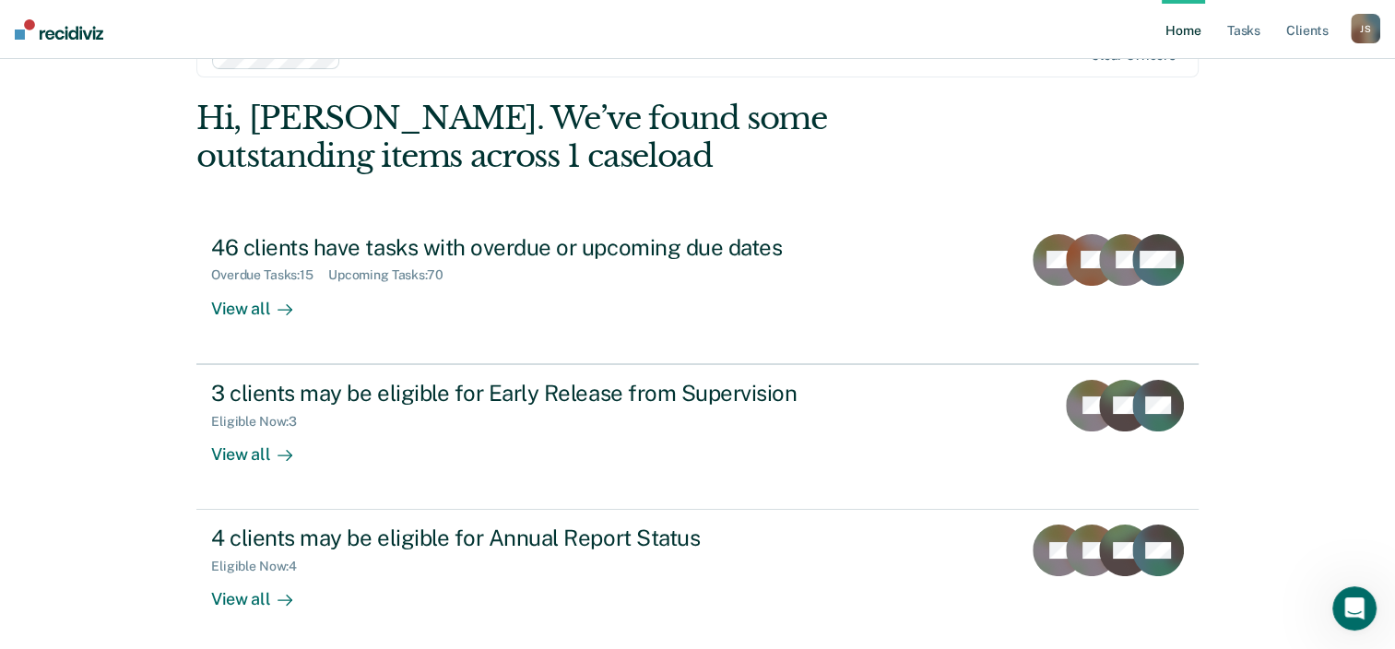
scroll to position [46, 0]
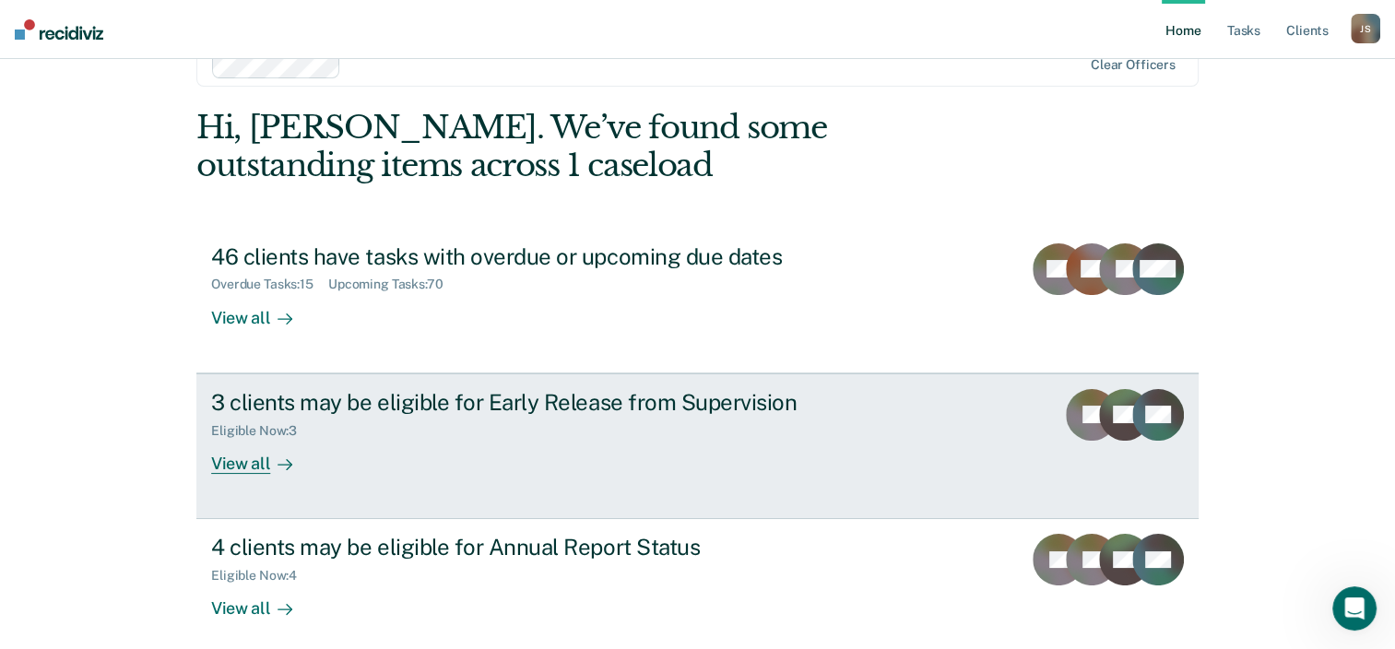
click at [488, 407] on div "3 clients may be eligible for Early Release from Supervision" at bounding box center [534, 402] width 647 height 27
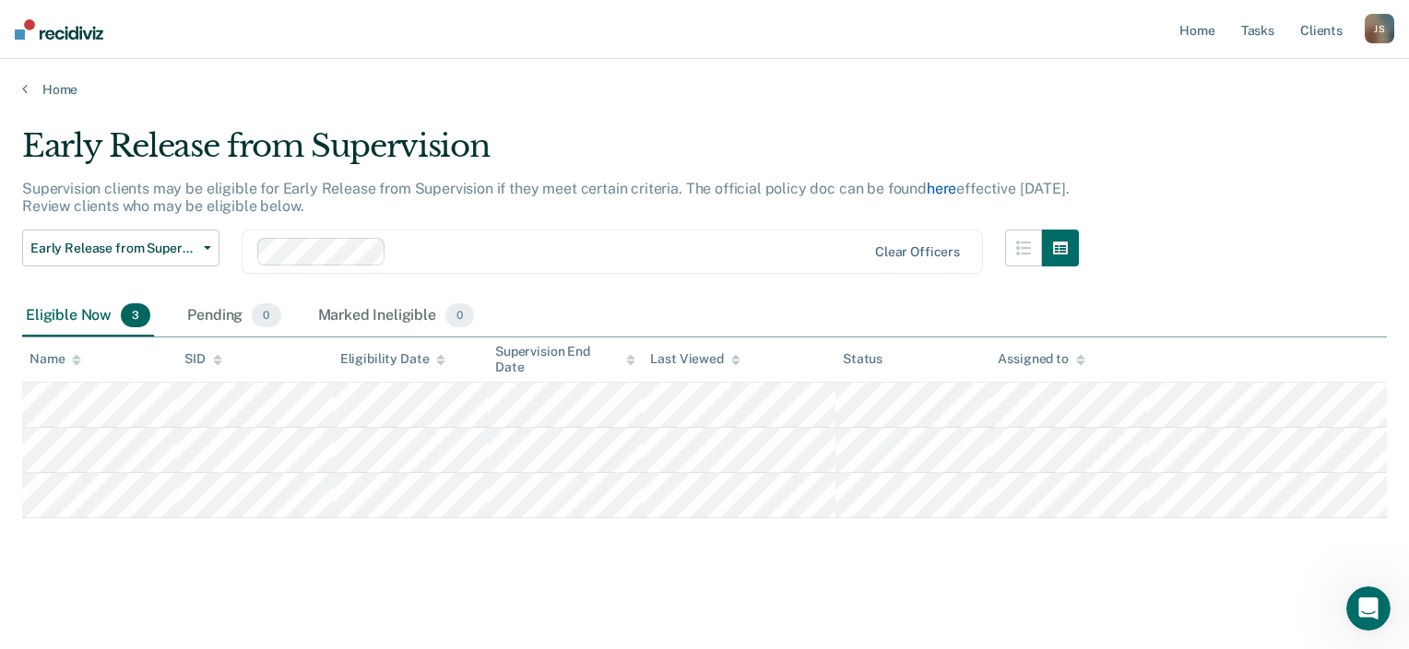
click at [926, 189] on link "here" at bounding box center [940, 189] width 29 height 18
